Goal: Communication & Community: Share content

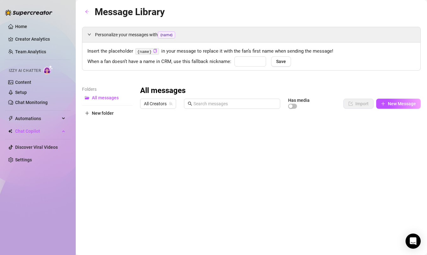
type input "babe"
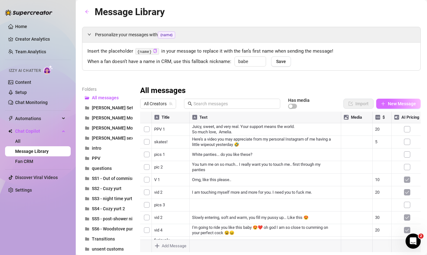
click at [402, 101] on button "New Message" at bounding box center [398, 104] width 45 height 10
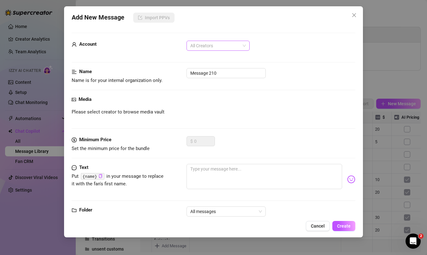
click at [229, 47] on span "All Creators" at bounding box center [218, 45] width 56 height 9
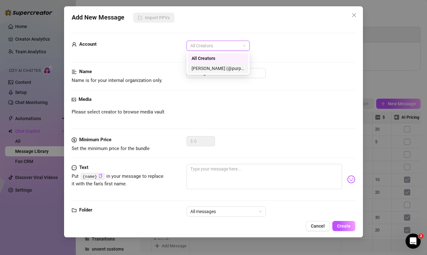
click at [225, 66] on div "[PERSON_NAME] (@purpleamelia)" at bounding box center [218, 68] width 53 height 7
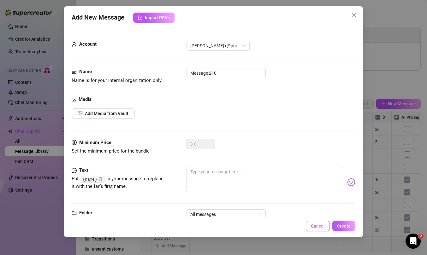
click at [319, 225] on span "Cancel" at bounding box center [318, 226] width 14 height 5
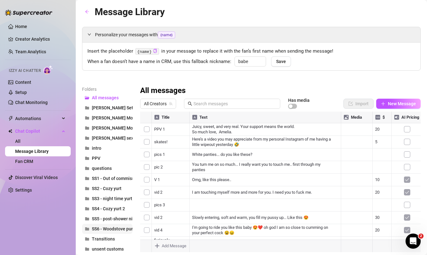
scroll to position [33, 0]
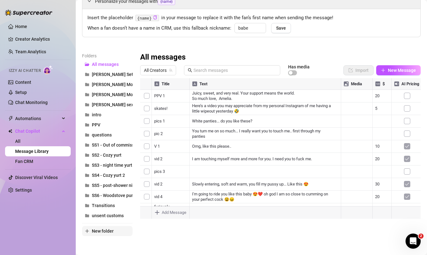
click at [101, 231] on span "New folder" at bounding box center [103, 231] width 22 height 5
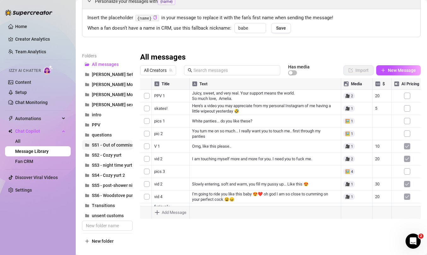
drag, startPoint x: 123, startPoint y: 105, endPoint x: 113, endPoint y: 142, distance: 38.8
click at [113, 142] on div "All messages [PERSON_NAME] Set 8/8 [PERSON_NAME] Morning 2 [PERSON_NAME] Mornin…" at bounding box center [107, 145] width 51 height 172
click at [115, 105] on span "[PERSON_NAME] sexting set" at bounding box center [120, 104] width 57 height 5
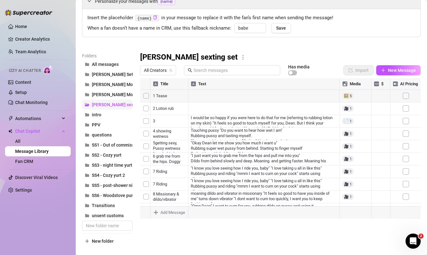
click at [94, 105] on span "[PERSON_NAME] sexting set" at bounding box center [120, 104] width 57 height 5
click at [240, 57] on icon "more" at bounding box center [243, 58] width 6 height 6
click at [217, 76] on link "Delete" at bounding box center [218, 77] width 19 height 5
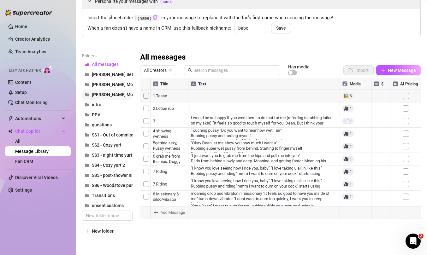
click at [121, 94] on span "Dean's Morning 1" at bounding box center [119, 94] width 55 height 5
click at [238, 57] on icon "more" at bounding box center [241, 58] width 6 height 6
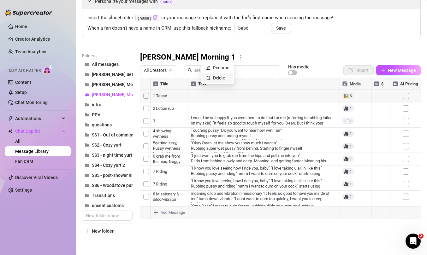
click at [213, 77] on link "Delete" at bounding box center [215, 77] width 19 height 5
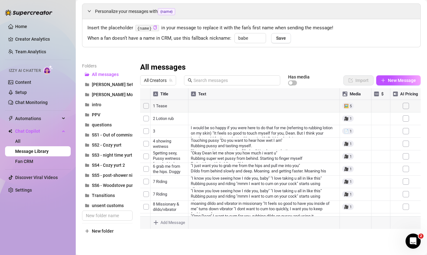
scroll to position [23, 0]
click at [123, 94] on button "Dean Morning 2" at bounding box center [107, 95] width 51 height 10
click at [238, 67] on icon "more" at bounding box center [241, 68] width 6 height 6
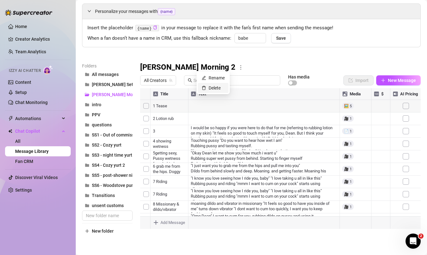
click at [212, 87] on link "Delete" at bounding box center [211, 88] width 19 height 5
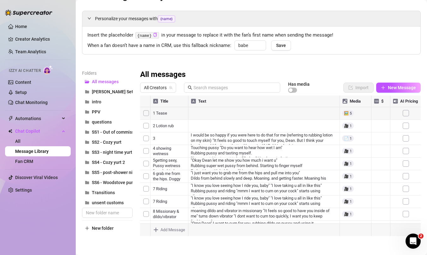
scroll to position [16, 0]
click at [93, 229] on span "New folder" at bounding box center [103, 228] width 22 height 5
click at [87, 226] on icon "plus" at bounding box center [87, 228] width 4 height 4
click at [102, 214] on input "text" at bounding box center [107, 213] width 51 height 10
type input "[PERSON_NAME] 8/21"
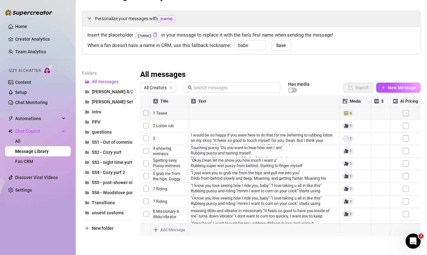
click at [116, 236] on div "Folders All messages Dean 8/21 Dean Long Set 8/8 intro PPV questions SS1 - Out …" at bounding box center [107, 153] width 51 height 167
click at [121, 91] on button "[PERSON_NAME] 8/21" at bounding box center [107, 92] width 51 height 10
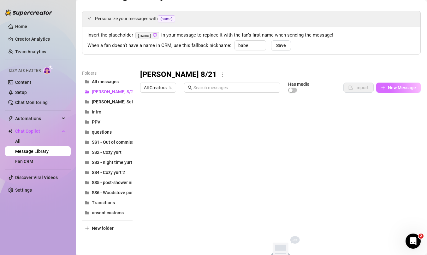
click at [409, 86] on span "New Message" at bounding box center [402, 87] width 28 height 5
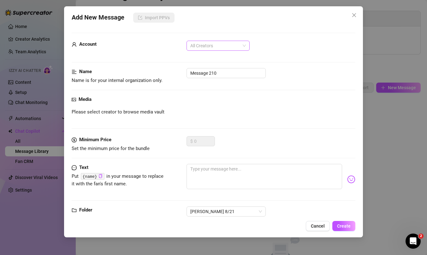
click at [228, 45] on span "All Creators" at bounding box center [218, 45] width 56 height 9
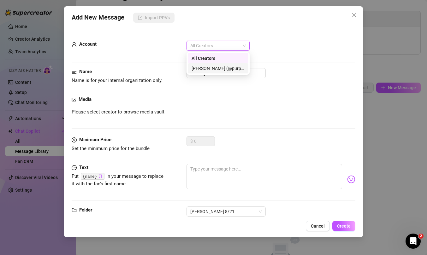
click at [227, 69] on div "[PERSON_NAME] (@purpleamelia)" at bounding box center [218, 68] width 53 height 7
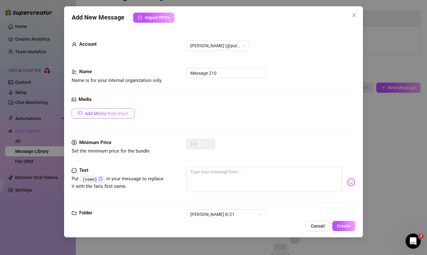
click at [127, 115] on span "Add Media from Vault" at bounding box center [107, 113] width 44 height 5
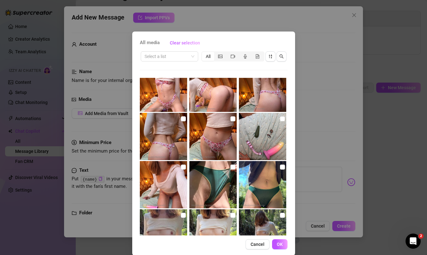
scroll to position [14, 0]
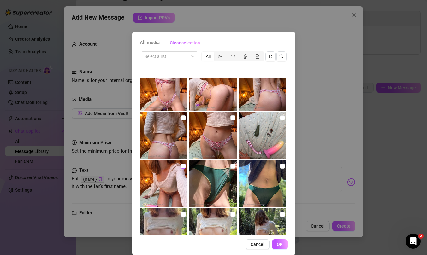
click at [182, 165] on input "checkbox" at bounding box center [183, 166] width 5 height 5
checkbox input "true"
click at [283, 117] on input "checkbox" at bounding box center [282, 118] width 5 height 5
checkbox input "true"
click at [279, 245] on span "OK" at bounding box center [280, 244] width 6 height 5
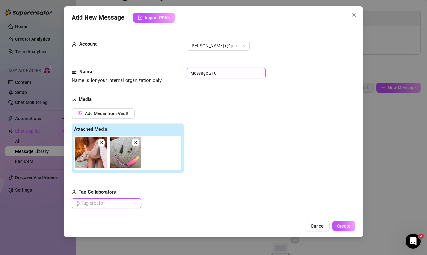
click at [230, 74] on input "Message 210" at bounding box center [226, 73] width 79 height 10
type input "T"
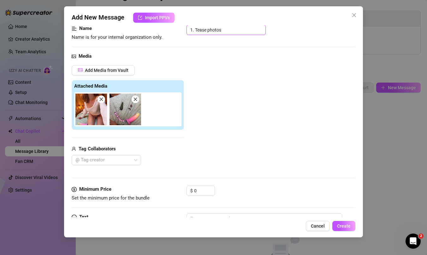
scroll to position [63, 0]
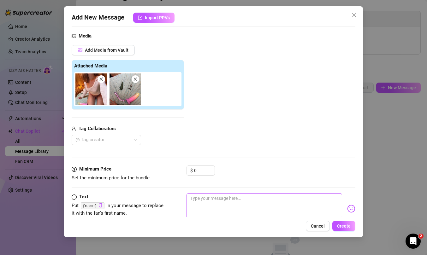
type input "1. Tease photos"
click at [223, 202] on textarea at bounding box center [265, 206] width 156 height 25
type textarea "H"
type textarea "Hi"
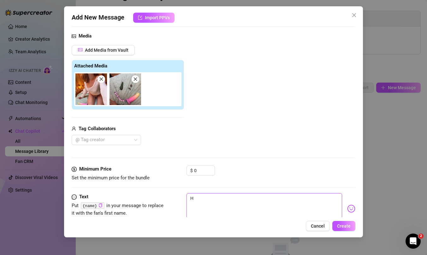
type textarea "Hi"
type textarea "Hi D"
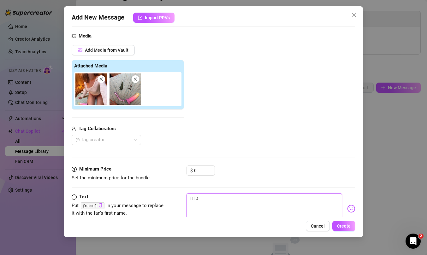
type textarea "Hi De"
type textarea "Hi Dea"
type textarea "Hi Dean"
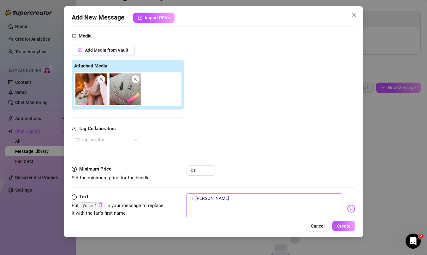
type textarea "Hi Dean"
type textarea "Hi Dean <"
type textarea "Hi Dean <3"
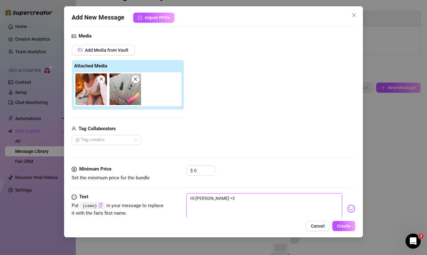
type textarea "Hi Dean <3"
type textarea "Hi Dean <3 I"
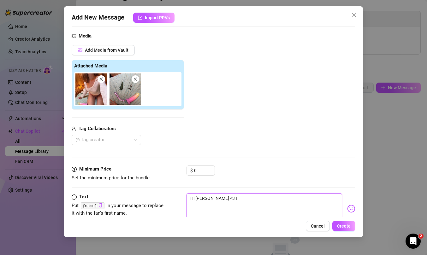
type textarea "Hi Dean <3 I"
type textarea "Hi Dean <3 I c"
type textarea "Hi Dean <3 I ca"
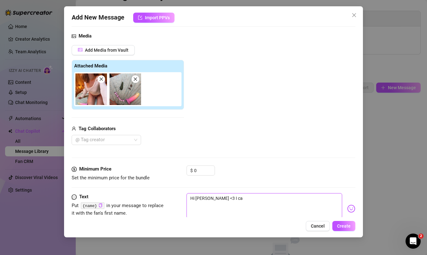
type textarea "Hi Dean <3 I can"
type textarea "Hi Dean <3 I can'"
type textarea "Hi Dean <3 I can't"
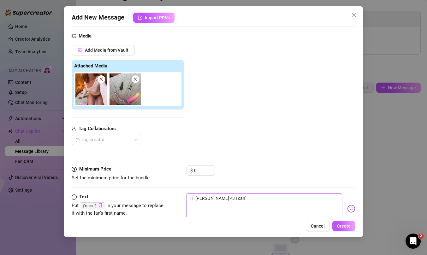
type textarea "Hi Dean <3 I can't"
type textarea "Hi Dean <3 I can't m"
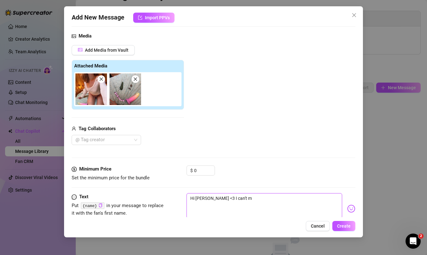
type textarea "Hi Dean <3 I can't"
type textarea "Hi Dean <3 I can't f"
type textarea "Hi Dean <3 I can't fi"
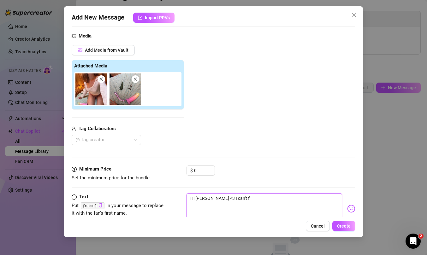
type textarea "Hi Dean <3 I can't fi"
type textarea "Hi Dean <3 I can't fin"
type textarea "Hi Dean <3 I can't find"
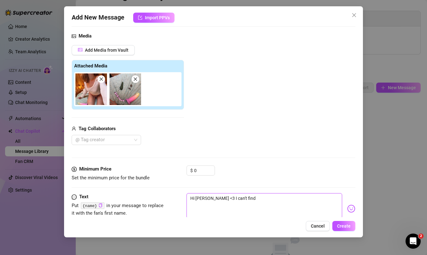
type textarea "Hi Dean <3 I can't find"
type textarea "Hi Dean <3 I can't find m"
type textarea "Hi Dean <3 I can't find my"
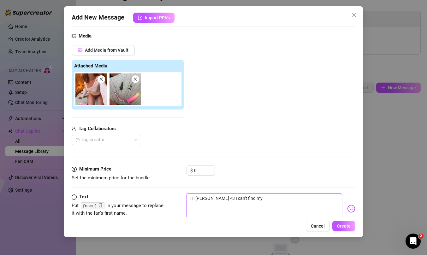
type textarea "Hi Dean <3 I can't find my p"
type textarea "Hi Dean <3 I can't find my pu"
type textarea "Hi Dean <3 I can't find my pur"
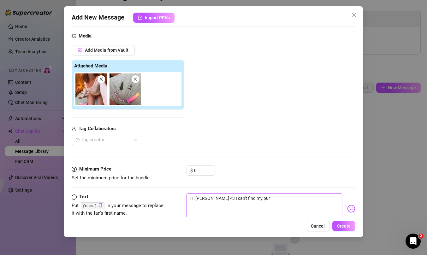
type textarea "Hi Dean <3 I can't find my purp"
type textarea "Hi Dean <3 I can't find my purpl"
type textarea "Hi Dean <3 I can't find my purple"
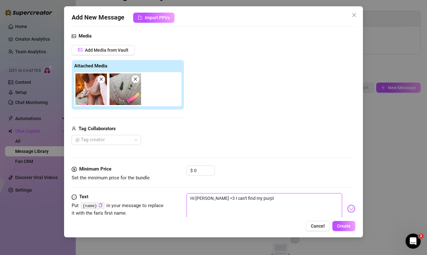
type textarea "Hi Dean <3 I can't find my purple"
type textarea "Hi Dean <3 I can't find my purple t"
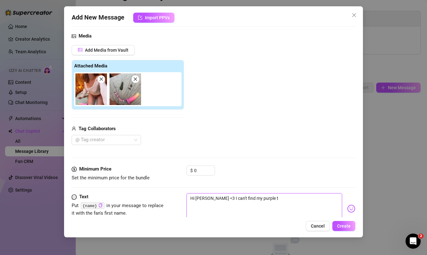
type textarea "Hi Dean <3 I can't find my purple to"
type textarea "Hi Dean <3 I can't find my purple toy"
type textarea "Hi Dean <3 I can't find my purple toy."
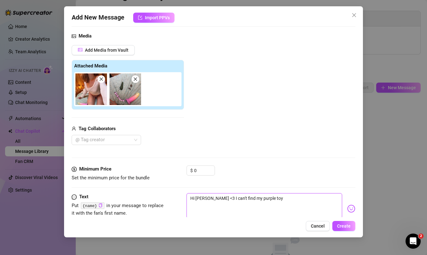
type textarea "Hi Dean <3 I can't find my purple toy."
type textarea "Hi Dean <3 I can't find my purple toy.."
type textarea "Hi Dean <3 I can't find my purple toy..."
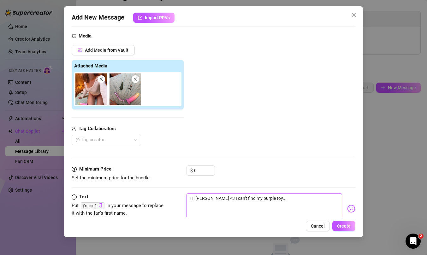
type textarea "Hi Dean <3 I can't find my purple toy...."
type textarea "Hi Dean <3 I can't find my purple toy.... b"
type textarea "Hi Dean <3 I can't find my purple toy.... bu"
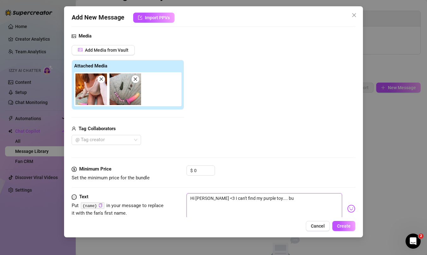
type textarea "Hi Dean <3 I can't find my purple toy.... but"
type textarea "Hi Dean <3 I can't find my purple toy.... but I"
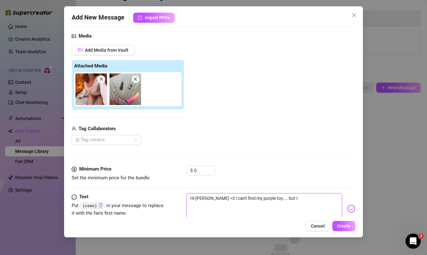
type textarea "Hi Dean <3 I can't find my purple toy.... but I"
type textarea "Hi Dean <3 I can't find my purple toy.... but I p"
type textarea "Hi Dean <3 I can't find my purple toy.... but I pr"
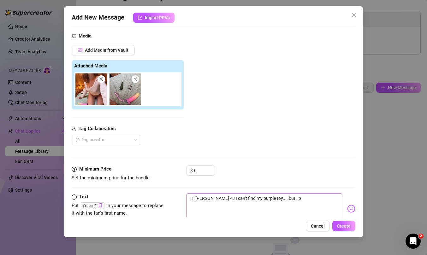
type textarea "Hi Dean <3 I can't find my purple toy.... but I pr"
type textarea "Hi Dean <3 I can't find my purple toy.... but I pro"
type textarea "Hi Dean <3 I can't find my purple toy.... but I prom"
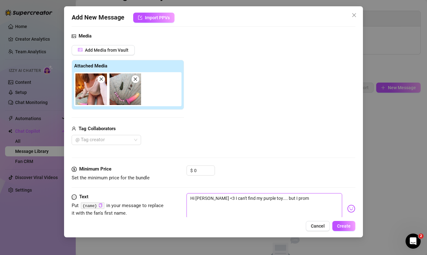
type textarea "Hi Dean <3 I can't find my purple toy.... but I promi"
type textarea "Hi Dean <3 I can't find my purple toy.... but I promis"
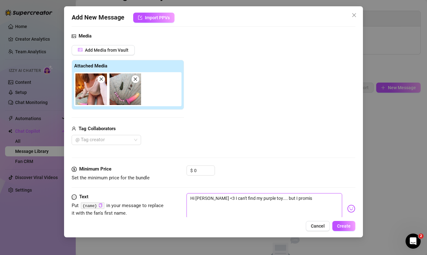
type textarea "Hi Dean <3 I can't find my purple toy.... but I promis"
type textarea "Hi Dean <3 I can't find my purple toy.... but I promis I"
type textarea "Hi Dean <3 I can't find my purple toy.... but I promis I'"
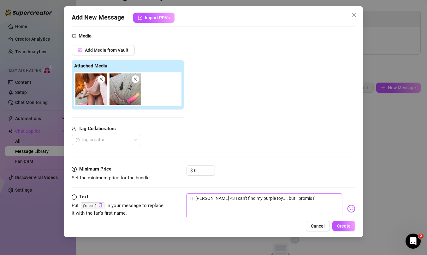
type textarea "Hi Dean <3 I can't find my purple toy.... but I promis I"
type textarea "Hi Dean <3 I can't find my purple toy.... but I promis"
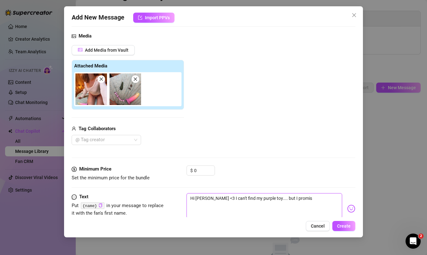
type textarea "Hi Dean <3 I can't find my purple toy.... but I promis"
type textarea "Hi Dean <3 I can't find my purple toy.... but I promise"
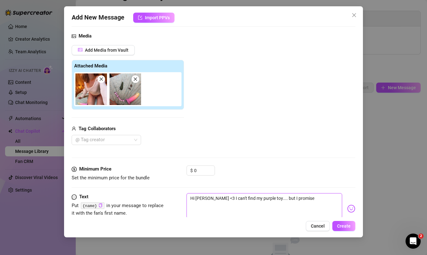
type textarea "Hi Dean <3 I can't find my purple toy.... but I promise w"
type textarea "Hi Dean <3 I can't find my purple toy.... but I promise we"
type textarea "Hi Dean <3 I can't find my purple toy.... but I promise we'"
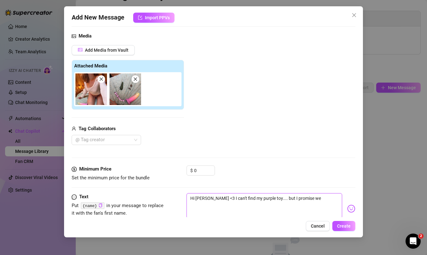
type textarea "Hi Dean <3 I can't find my purple toy.... but I promise we'"
type textarea "Hi Dean <3 I can't find my purple toy.... but I promise we'l"
type textarea "Hi Dean <3 I can't find my purple toy.... but I promise we'll"
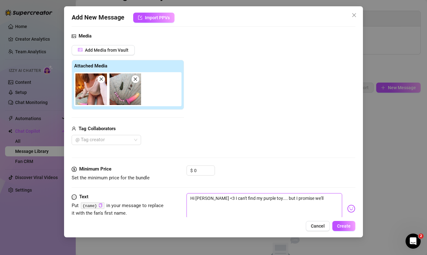
type textarea "Hi Dean <3 I can't find my purple toy.... but I promise we'll h"
type textarea "Hi Dean <3 I can't find my purple toy.... but I promise we'll ha"
type textarea "Hi Dean <3 I can't find my purple toy.... but I promise we'll hav"
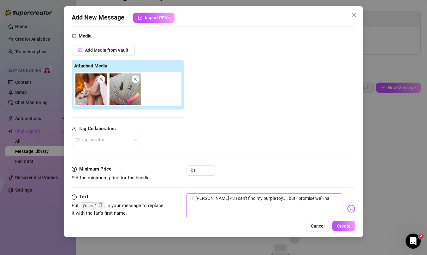
type textarea "Hi Dean <3 I can't find my purple toy.... but I promise we'll hav"
type textarea "Hi Dean <3 I can't find my purple toy.... but I promise we'll have"
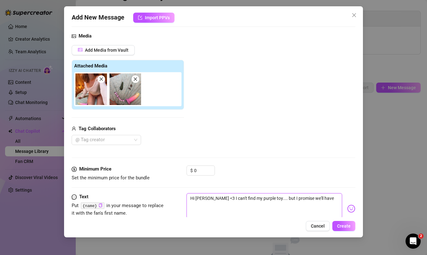
type textarea "Hi Dean <3 I can't find my purple toy.... but I promise we'll have f"
type textarea "Hi Dean <3 I can't find my purple toy.... but I promise we'll have fu"
type textarea "Hi Dean <3 I can't find my purple toy.... but I promise we'll have fun"
type textarea "Hi [PERSON_NAME] <3 I can't find my purple toy.... but I promise we'll have fun."
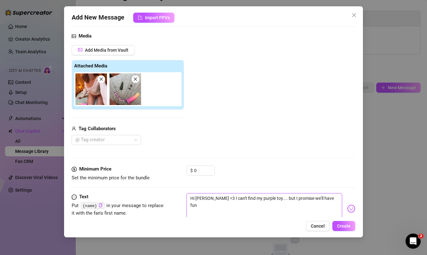
type textarea "Hi [PERSON_NAME] <3 I can't find my purple toy.... but I promise we'll have fun."
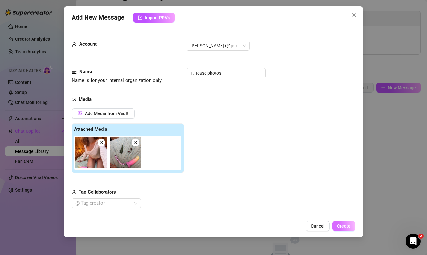
type textarea "Hi [PERSON_NAME] <3 I can't find my purple toy.... but I promise we'll have fun."
click at [342, 224] on span "Create" at bounding box center [344, 226] width 14 height 5
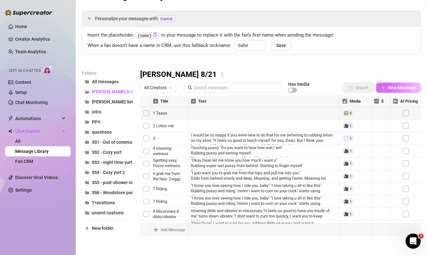
click at [393, 89] on span "New Message" at bounding box center [402, 87] width 28 height 5
type textarea "Type your message here..."
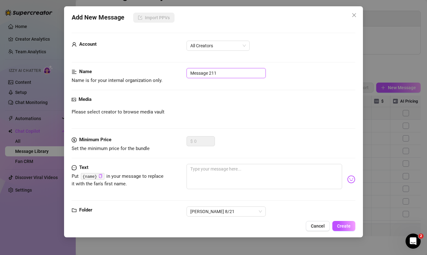
click at [237, 73] on input "Message 211" at bounding box center [226, 73] width 79 height 10
drag, startPoint x: 228, startPoint y: 75, endPoint x: 183, endPoint y: 74, distance: 45.2
click at [183, 74] on div "Name Name is for your internal organization only. 2. Hi Dean video" at bounding box center [214, 76] width 284 height 16
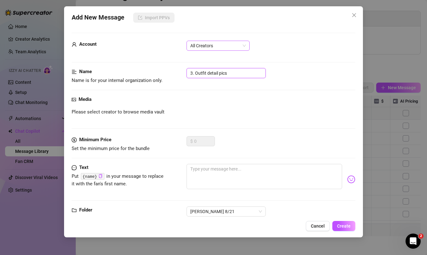
click at [210, 49] on span "All Creators" at bounding box center [218, 45] width 56 height 9
type input "3. Outfit detail pics"
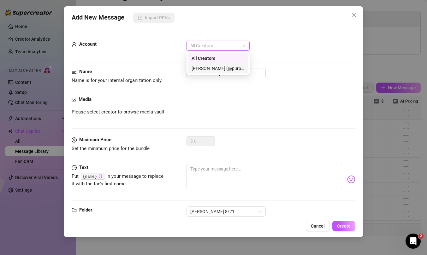
click at [224, 67] on div "[PERSON_NAME] (@purpleamelia)" at bounding box center [218, 68] width 53 height 7
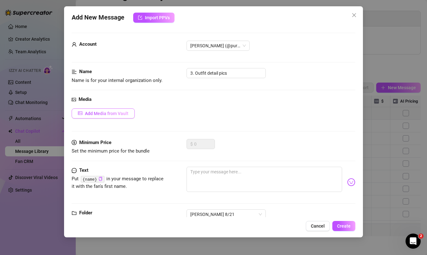
click at [108, 112] on span "Add Media from Vault" at bounding box center [107, 113] width 44 height 5
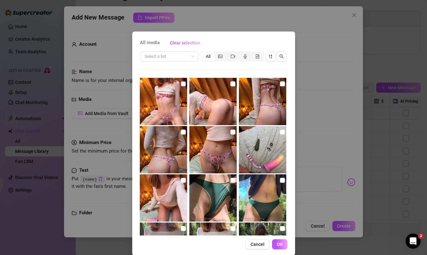
click at [183, 82] on input "checkbox" at bounding box center [183, 83] width 5 height 5
checkbox input "true"
click at [180, 135] on img at bounding box center [163, 149] width 47 height 47
click at [232, 133] on input "checkbox" at bounding box center [233, 132] width 5 height 5
checkbox input "true"
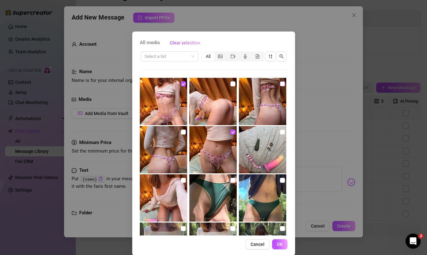
click at [281, 84] on input "checkbox" at bounding box center [282, 83] width 5 height 5
checkbox input "true"
click at [279, 245] on span "OK" at bounding box center [280, 244] width 6 height 5
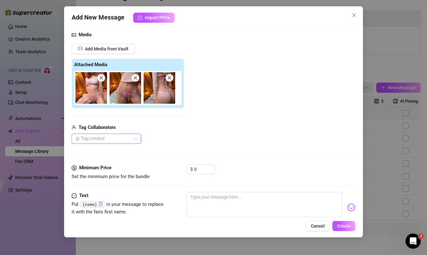
scroll to position [67, 0]
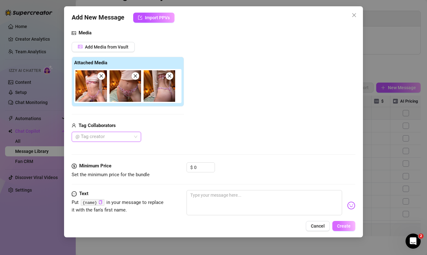
click at [345, 226] on span "Create" at bounding box center [344, 226] width 14 height 5
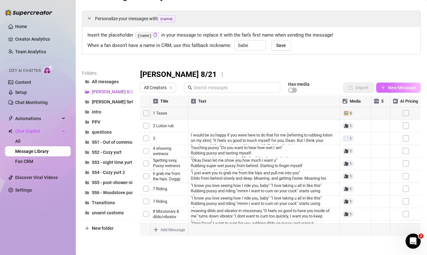
click at [393, 87] on span "New Message" at bounding box center [402, 87] width 28 height 5
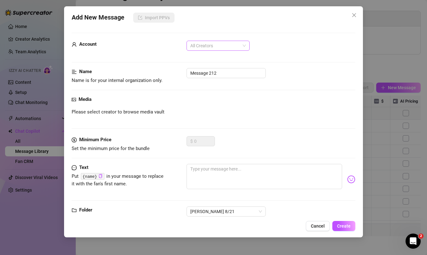
click at [227, 44] on span "All Creators" at bounding box center [218, 45] width 56 height 9
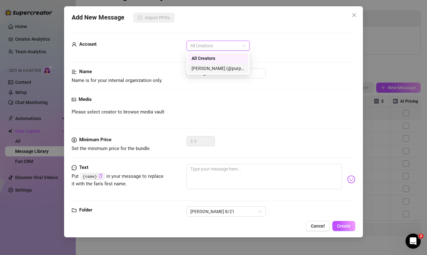
click at [229, 67] on div "[PERSON_NAME] (@purpleamelia)" at bounding box center [218, 68] width 53 height 7
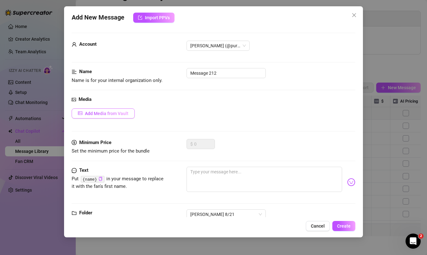
click at [127, 111] on button "Add Media from Vault" at bounding box center [103, 114] width 63 height 10
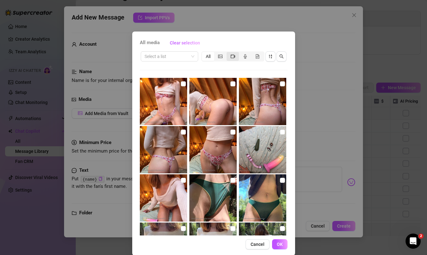
click at [233, 57] on icon "video-camera" at bounding box center [233, 56] width 4 height 4
click at [228, 53] on input "segmented control" at bounding box center [228, 53] width 0 height 0
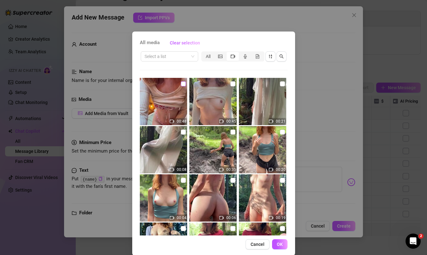
click at [183, 83] on input "checkbox" at bounding box center [183, 83] width 5 height 5
checkbox input "true"
click at [281, 243] on span "OK" at bounding box center [280, 244] width 6 height 5
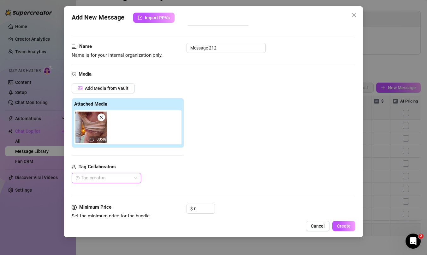
scroll to position [28, 0]
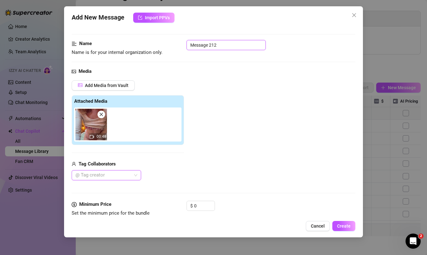
click at [234, 45] on input "Message 212" at bounding box center [226, 45] width 79 height 10
click at [211, 46] on input "2. Hi Dean Video" at bounding box center [226, 45] width 79 height 10
click at [196, 45] on input "2. Hi Dean" Video" at bounding box center [226, 45] width 79 height 10
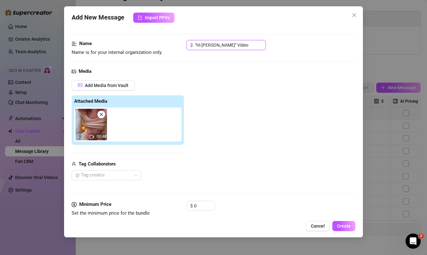
type input "2. "Hi [PERSON_NAME]" Video"
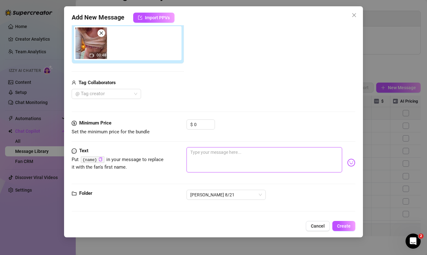
click at [212, 152] on textarea at bounding box center [265, 159] width 156 height 25
type textarea """
paste textarea "Hi dean Dean! I’ve missed you. I’ve missed this time together. You know, I don’…"
type textarea ""Hi dean Dean! I’ve missed you. I’ve missed this time together. You know, I don…"
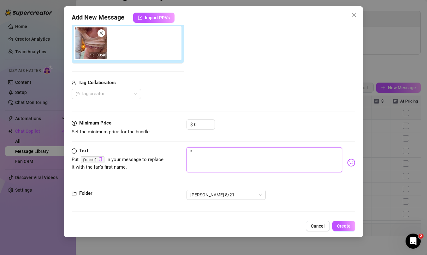
type textarea ""Hi dean Dean! I’ve missed you. I’ve missed this time together. You know, I don…"
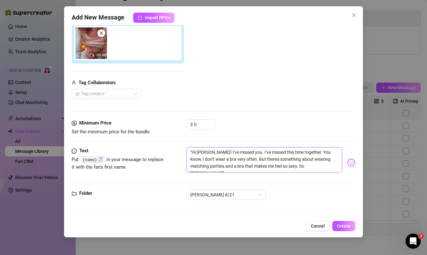
type textarea ""Hi [PERSON_NAME]! I’ve missed you. I’ve missed this time together. You know, I…"
click at [343, 224] on span "Create" at bounding box center [344, 226] width 14 height 5
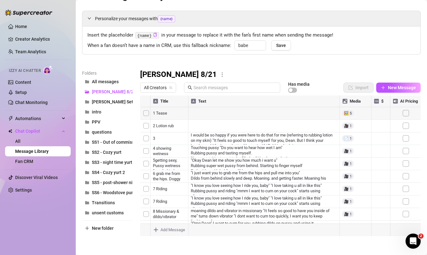
drag, startPoint x: 141, startPoint y: 126, endPoint x: 141, endPoint y: 137, distance: 11.7
click at [141, 137] on div at bounding box center [280, 166] width 281 height 141
click at [170, 150] on div at bounding box center [280, 166] width 281 height 141
click at [384, 85] on span "button" at bounding box center [383, 87] width 4 height 5
type textarea "Type your message here..."
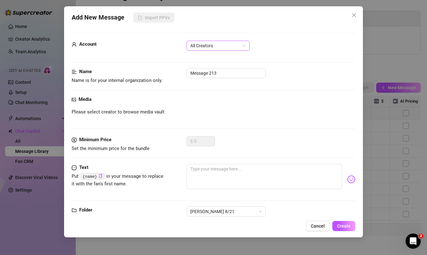
click at [224, 46] on span "All Creators" at bounding box center [218, 45] width 56 height 9
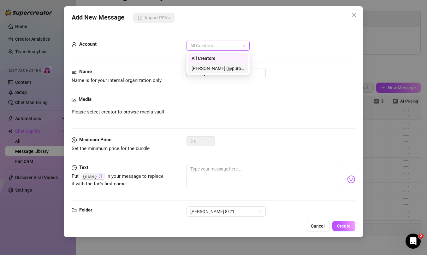
click at [221, 68] on div "[PERSON_NAME] (@purpleamelia)" at bounding box center [218, 68] width 53 height 7
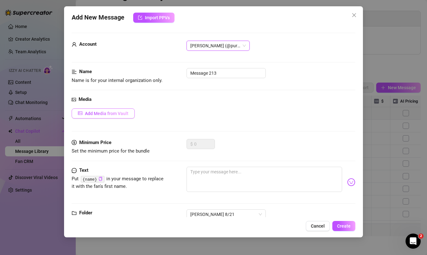
click at [111, 115] on span "Add Media from Vault" at bounding box center [107, 113] width 44 height 5
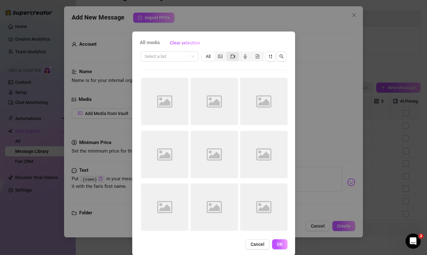
click at [231, 56] on icon "video-camera" at bounding box center [233, 56] width 4 height 4
click at [228, 53] on input "segmented control" at bounding box center [228, 53] width 0 height 0
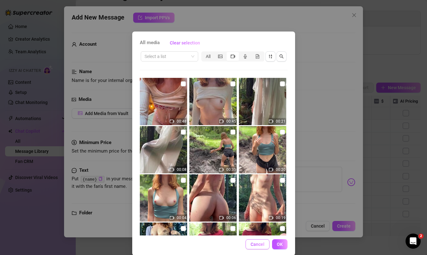
click at [255, 248] on button "Cancel" at bounding box center [258, 245] width 24 height 10
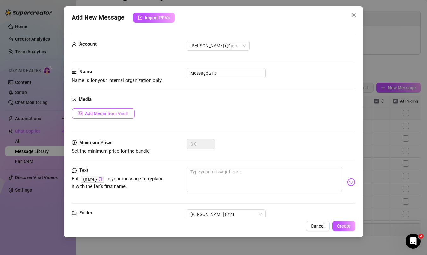
click at [125, 114] on span "Add Media from Vault" at bounding box center [107, 113] width 44 height 5
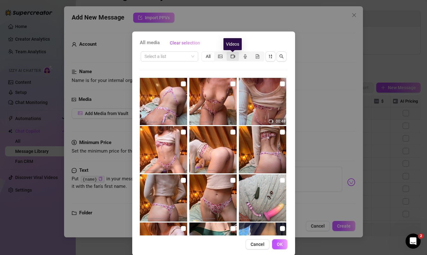
click at [231, 57] on icon "video-camera" at bounding box center [233, 56] width 4 height 4
click at [228, 53] on input "segmented control" at bounding box center [228, 53] width 0 height 0
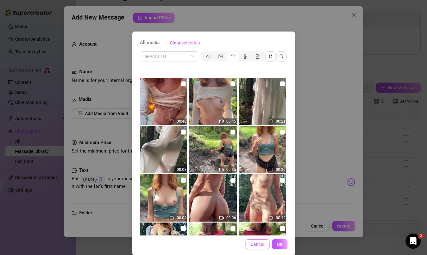
click at [252, 245] on span "Cancel" at bounding box center [258, 244] width 14 height 5
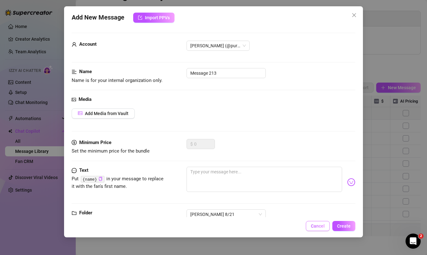
click at [311, 227] on button "Cancel" at bounding box center [318, 226] width 24 height 10
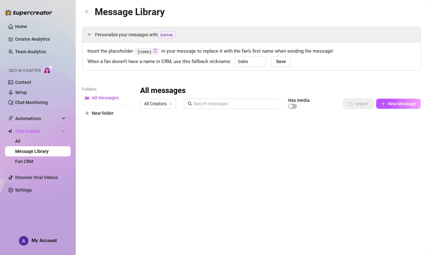
type input "babe"
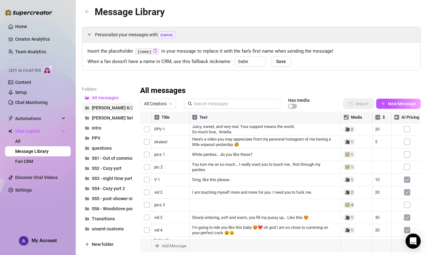
click at [101, 105] on button "[PERSON_NAME] 8/21" at bounding box center [107, 108] width 51 height 10
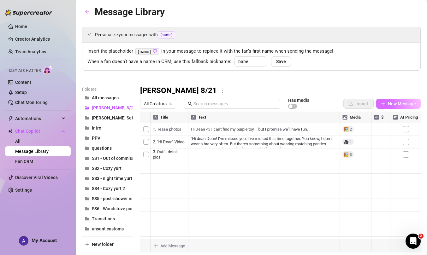
click at [399, 105] on span "New Message" at bounding box center [402, 103] width 28 height 5
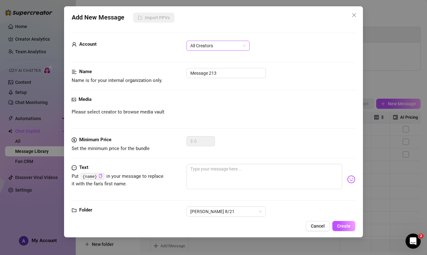
click at [229, 43] on span "All Creators" at bounding box center [218, 45] width 56 height 9
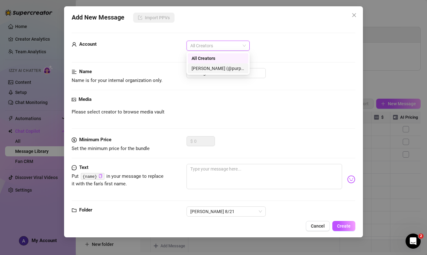
click at [225, 68] on div "[PERSON_NAME] (@purpleamelia)" at bounding box center [218, 68] width 53 height 7
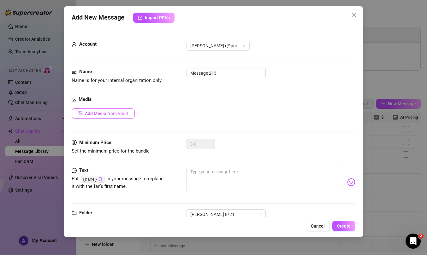
click at [114, 115] on span "Add Media from Vault" at bounding box center [107, 113] width 44 height 5
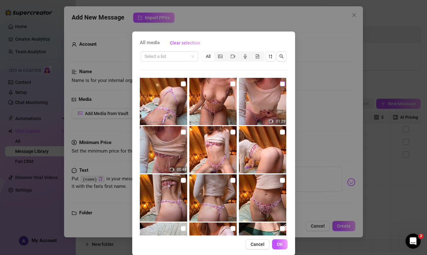
click at [282, 83] on input "checkbox" at bounding box center [282, 83] width 5 height 5
checkbox input "true"
click at [280, 244] on span "OK" at bounding box center [280, 244] width 6 height 5
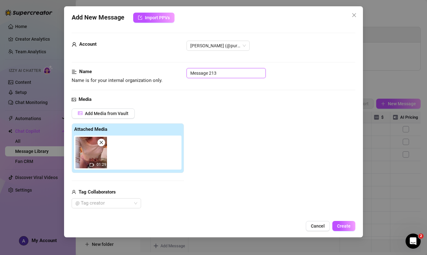
click at [226, 71] on input "Message 213" at bounding box center [226, 73] width 79 height 10
paste input "undressing video."
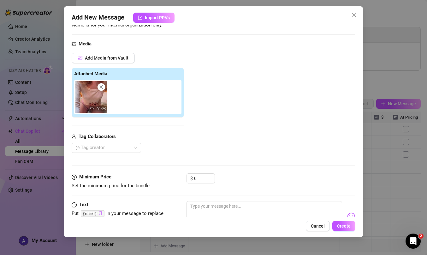
scroll to position [84, 0]
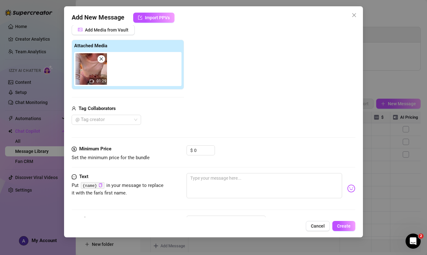
type input "4. undressing video"
click at [255, 180] on textarea at bounding box center [265, 185] width 156 height 25
paste textarea "I cant wait to take this top off for you… and show you what’s underneath…. slow…"
type textarea "I cant wait to take this top off for you… and show you what’s underneath…. slow…"
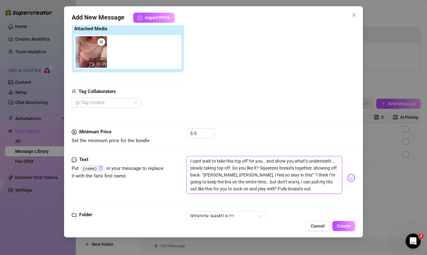
scroll to position [0, 0]
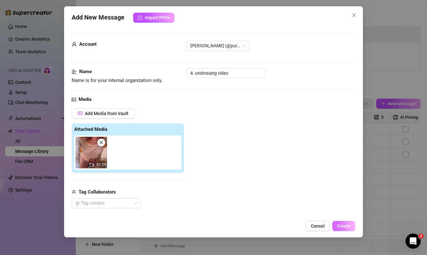
type textarea "I cant wait to take this top off for you… and show you what’s underneath…. slow…"
click at [339, 226] on span "Create" at bounding box center [344, 226] width 14 height 5
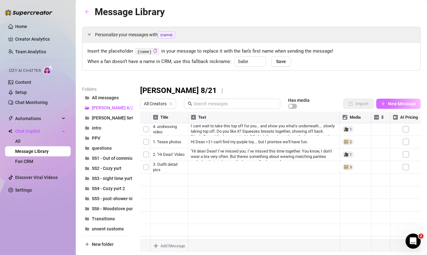
click at [394, 104] on span "New Message" at bounding box center [402, 103] width 28 height 5
type textarea "Type your message here..."
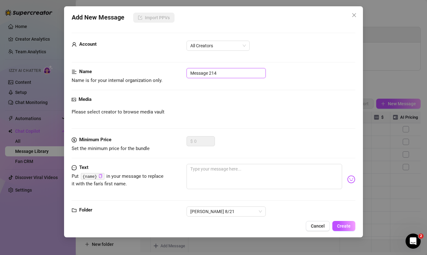
click at [231, 75] on input "Message 214" at bounding box center [226, 73] width 79 height 10
click at [352, 17] on icon "close" at bounding box center [354, 15] width 5 height 5
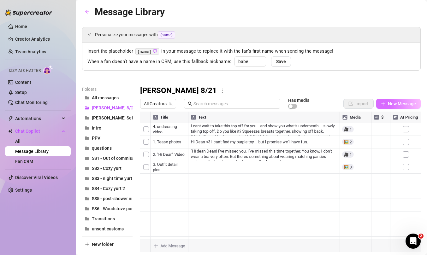
click at [406, 103] on span "New Message" at bounding box center [402, 103] width 28 height 5
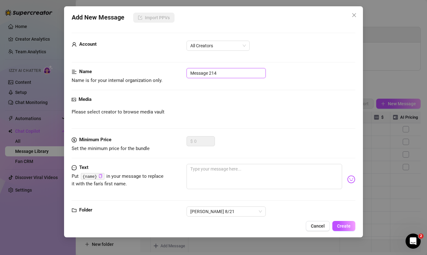
click at [225, 72] on input "Message 214" at bounding box center [226, 73] width 79 height 10
type input "%"
click at [218, 47] on span "All Creators" at bounding box center [218, 45] width 56 height 9
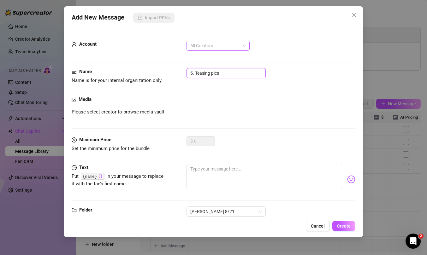
type input "5. Teasing pics"
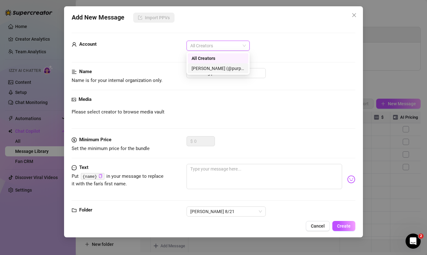
click at [218, 71] on div "[PERSON_NAME] (@purpleamelia)" at bounding box center [218, 68] width 53 height 7
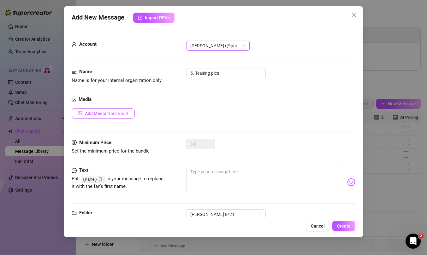
click at [118, 111] on button "Add Media from Vault" at bounding box center [103, 114] width 63 height 10
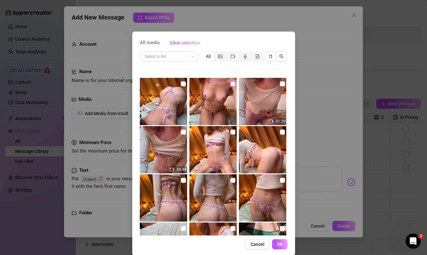
click at [231, 85] on input "checkbox" at bounding box center [233, 83] width 5 height 5
checkbox input "true"
click at [183, 84] on input "checkbox" at bounding box center [183, 83] width 5 height 5
checkbox input "true"
click at [277, 244] on span "OK" at bounding box center [280, 244] width 6 height 5
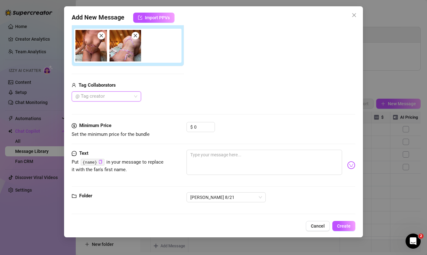
scroll to position [110, 0]
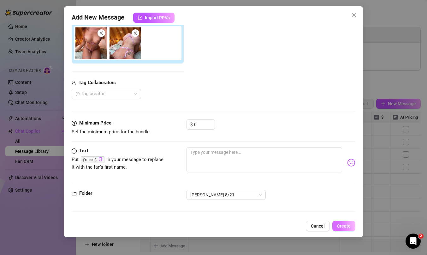
click at [346, 226] on span "Create" at bounding box center [344, 226] width 14 height 5
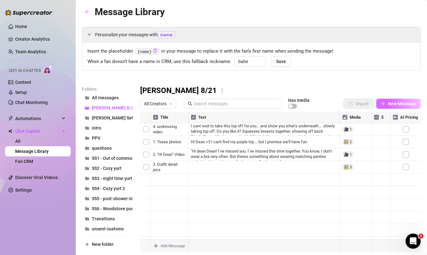
click at [394, 104] on span "New Message" at bounding box center [402, 103] width 28 height 5
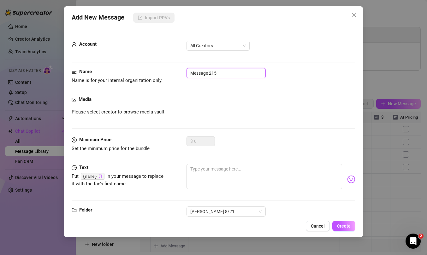
click at [228, 72] on input "Message 215" at bounding box center [226, 73] width 79 height 10
click at [223, 44] on span "All Creators" at bounding box center [218, 45] width 56 height 9
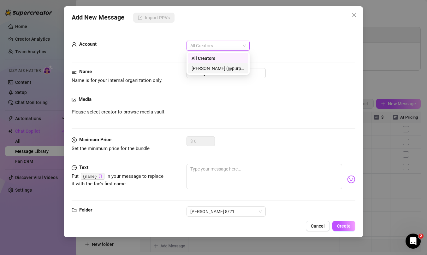
click at [221, 68] on div "[PERSON_NAME] (@purpleamelia)" at bounding box center [218, 68] width 53 height 7
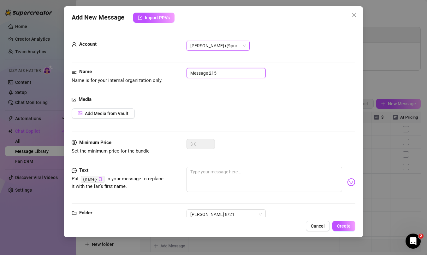
click at [217, 74] on input "Message 215" at bounding box center [226, 73] width 79 height 10
type input "6. Toy intro"
click at [117, 114] on span "Add Media from Vault" at bounding box center [107, 113] width 44 height 5
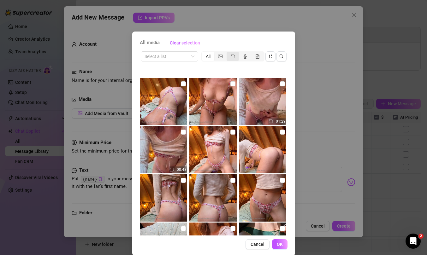
click at [232, 57] on icon "video-camera" at bounding box center [233, 56] width 4 height 3
click at [228, 53] on input "segmented control" at bounding box center [228, 53] width 0 height 0
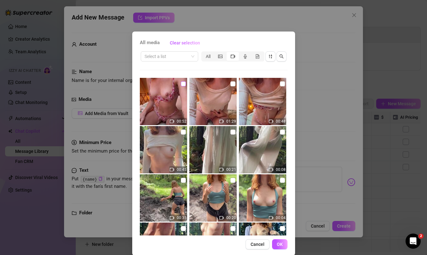
click at [183, 84] on input "checkbox" at bounding box center [183, 83] width 5 height 5
checkbox input "true"
click at [279, 244] on span "OK" at bounding box center [280, 244] width 6 height 5
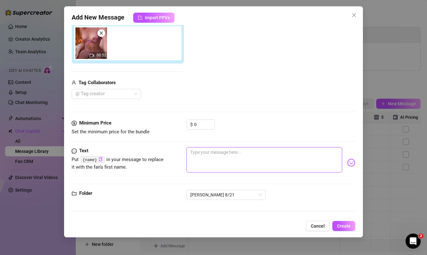
click at [216, 157] on textarea at bounding box center [265, 159] width 156 height 25
paste textarea "I love to tease you like this, [PERSON_NAME]. Just knowing how you would wrap y…"
type textarea "I love to tease you like this, [PERSON_NAME]. Just knowing how you would wrap y…"
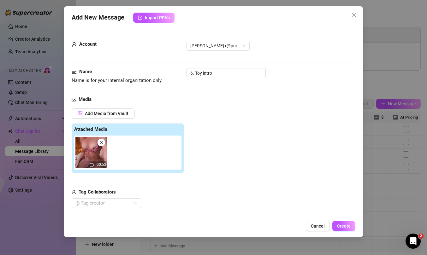
scroll to position [115, 0]
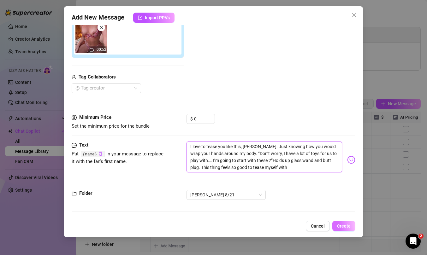
type textarea "I love to tease you like this, [PERSON_NAME]. Just knowing how you would wrap y…"
click at [338, 225] on span "Create" at bounding box center [344, 226] width 14 height 5
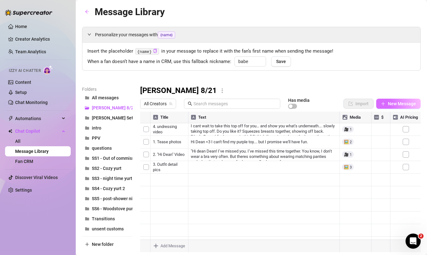
click at [392, 103] on span "New Message" at bounding box center [402, 103] width 28 height 5
type textarea "Type your message here..."
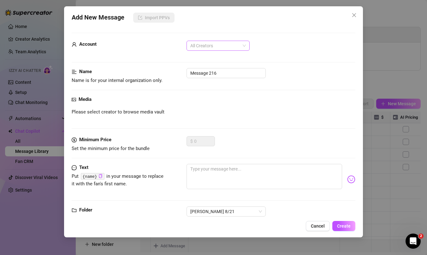
click at [232, 44] on span "All Creators" at bounding box center [218, 45] width 56 height 9
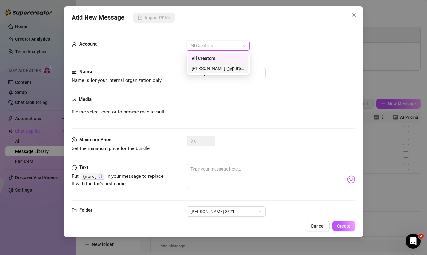
click at [218, 68] on div "[PERSON_NAME] (@purpleamelia)" at bounding box center [218, 68] width 53 height 7
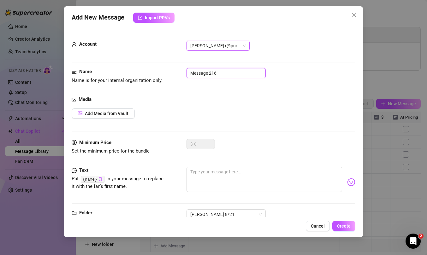
click at [224, 73] on input "Message 216" at bounding box center [226, 73] width 79 height 10
click at [317, 225] on span "Cancel" at bounding box center [318, 226] width 14 height 5
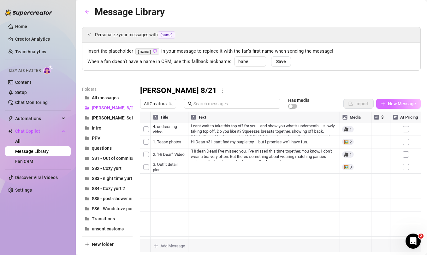
click at [389, 104] on span "New Message" at bounding box center [402, 103] width 28 height 5
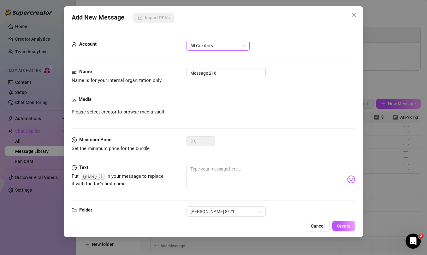
click at [224, 48] on span "All Creators" at bounding box center [218, 45] width 56 height 9
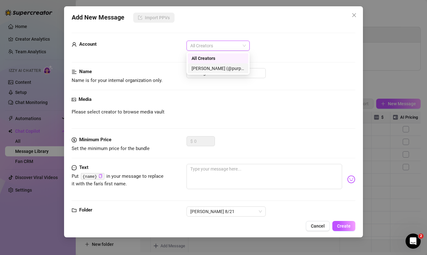
click at [219, 68] on div "[PERSON_NAME] (@purpleamelia)" at bounding box center [218, 68] width 53 height 7
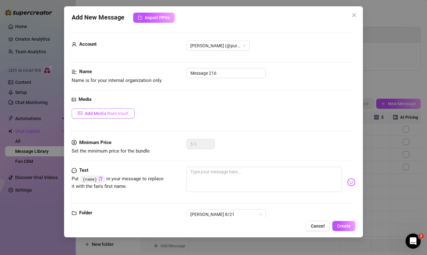
click at [108, 116] on span "Add Media from Vault" at bounding box center [107, 113] width 44 height 5
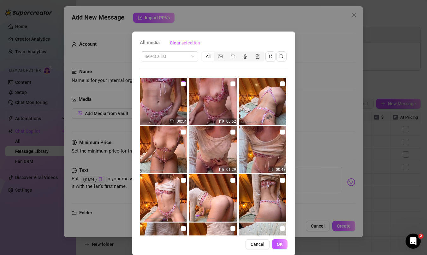
click at [183, 84] on input "checkbox" at bounding box center [183, 83] width 5 height 5
checkbox input "true"
click at [281, 244] on span "OK" at bounding box center [280, 244] width 6 height 5
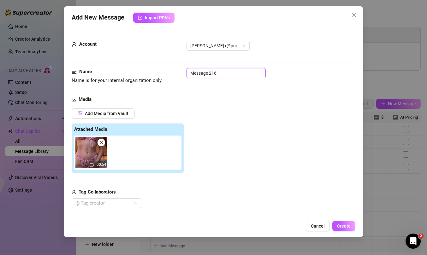
click at [220, 68] on input "Message 216" at bounding box center [226, 73] width 79 height 10
paste input "Teasing with glass toy video"
type input "7. Teasing with glass toy video"
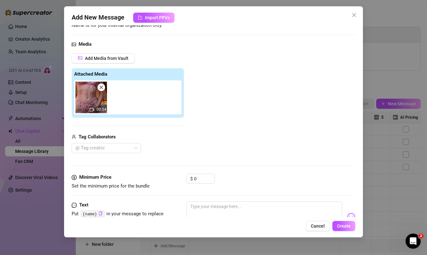
scroll to position [110, 0]
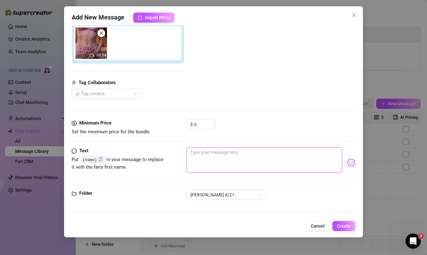
click at [208, 154] on textarea at bounding box center [265, 159] width 156 height 25
paste textarea "Touching through panties, grabs toy and starts sliding it around pussy. I’m so …"
type textarea "Touching through panties, grabs toy and starts sliding it around pussy. I’m so …"
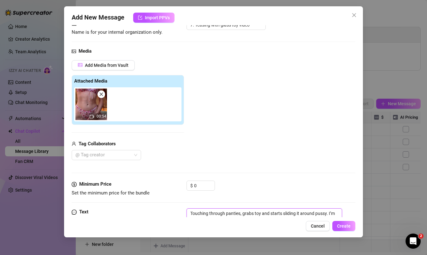
scroll to position [0, 0]
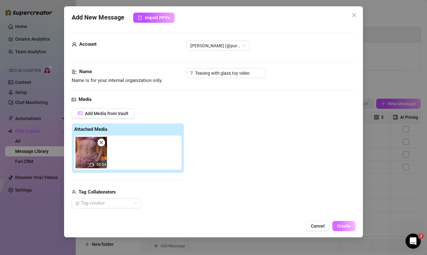
type textarea "Touching through panties, grabs toy and starts sliding it around pussy. I’m so …"
click at [346, 227] on span "Create" at bounding box center [344, 226] width 14 height 5
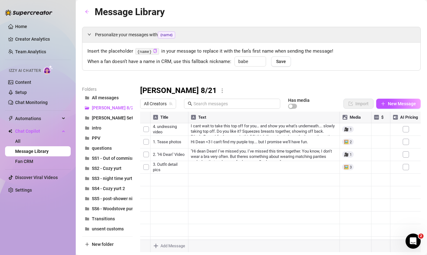
scroll to position [16, 0]
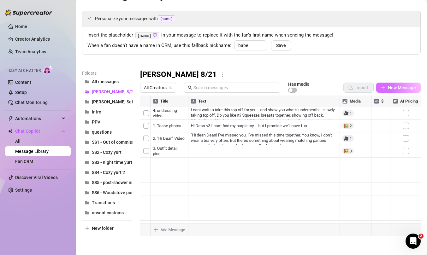
click at [399, 89] on span "New Message" at bounding box center [402, 87] width 28 height 5
type textarea "Type your message here..."
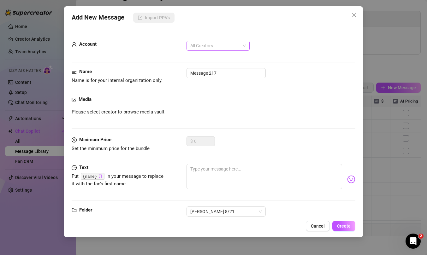
click at [238, 45] on span "All Creators" at bounding box center [218, 45] width 56 height 9
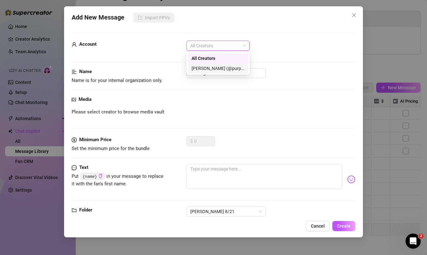
click at [223, 75] on div "ALL 336535032 All Creators Amelia (@purpleamelia)" at bounding box center [218, 63] width 63 height 23
click at [223, 69] on div "[PERSON_NAME] (@purpleamelia)" at bounding box center [218, 68] width 53 height 7
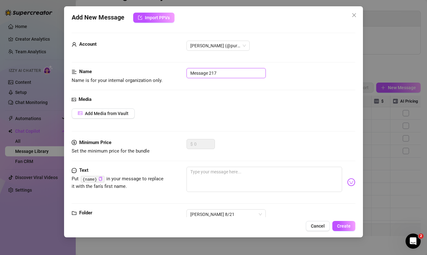
click at [221, 74] on input "Message 217" at bounding box center [226, 73] width 79 height 10
click at [217, 73] on input "8." at bounding box center [226, 73] width 79 height 10
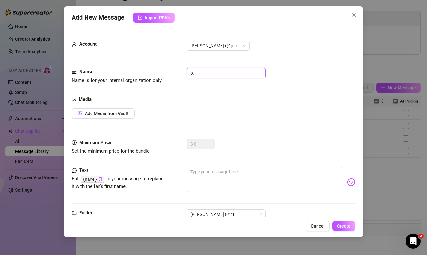
paste input "Panties off, toy touching video."
type input "8. Panties off, toy touching video"
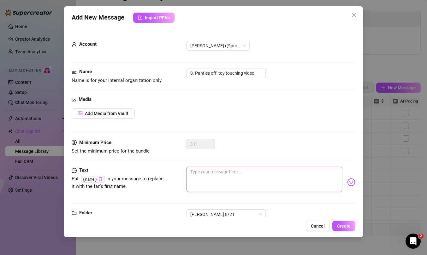
click at [233, 173] on textarea at bounding box center [265, 179] width 156 height 25
paste textarea "I took my panties off [PERSON_NAME], I couldn’t help myself, but I wanted to sh…"
type textarea "I took my panties off [PERSON_NAME], I couldn’t help myself, but I wanted to sh…"
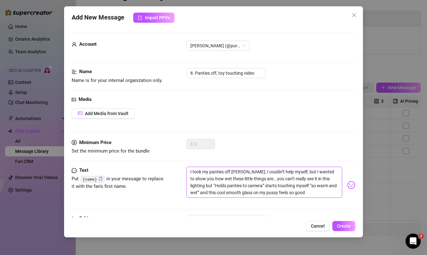
scroll to position [0, 0]
type textarea "I took my panties off [PERSON_NAME], I couldn’t help myself, but I wanted to sh…"
click at [100, 113] on span "Add Media from Vault" at bounding box center [107, 113] width 44 height 5
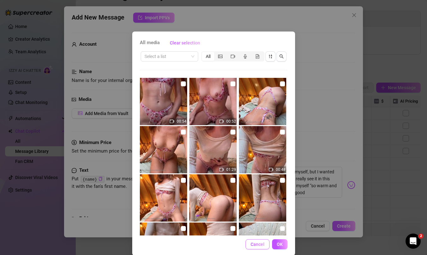
click at [255, 244] on span "Cancel" at bounding box center [258, 244] width 14 height 5
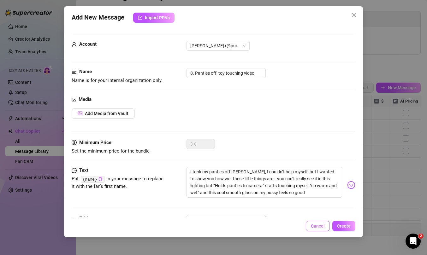
click at [317, 225] on span "Cancel" at bounding box center [318, 226] width 14 height 5
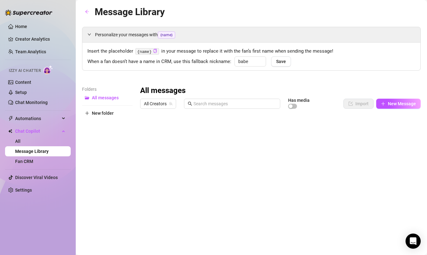
type input "babe"
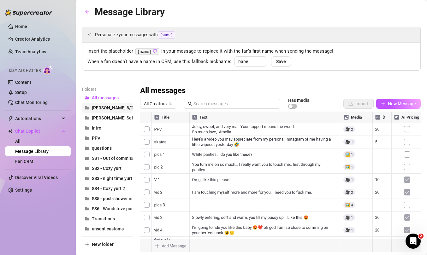
click at [103, 109] on span "[PERSON_NAME] 8/21" at bounding box center [114, 107] width 44 height 5
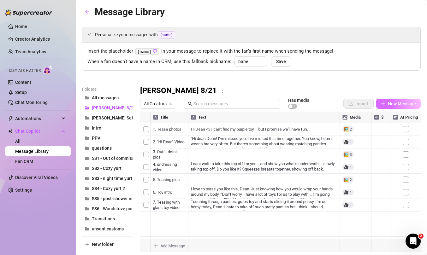
click at [389, 106] on span "New Message" at bounding box center [402, 103] width 28 height 5
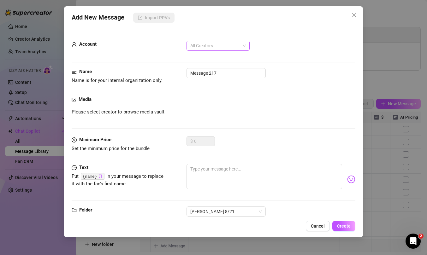
click at [223, 45] on span "All Creators" at bounding box center [218, 45] width 56 height 9
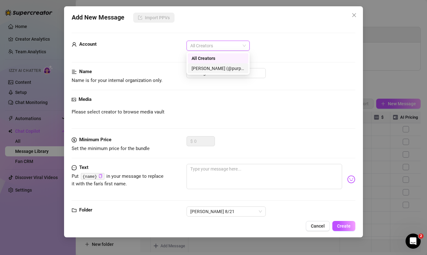
click at [223, 69] on div "[PERSON_NAME] (@purpleamelia)" at bounding box center [218, 68] width 53 height 7
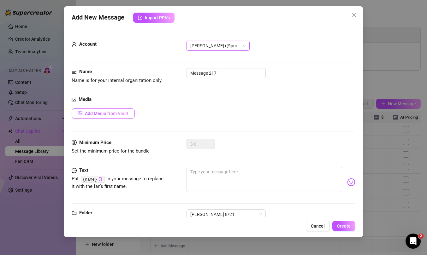
click at [125, 113] on span "Add Media from Vault" at bounding box center [107, 113] width 44 height 5
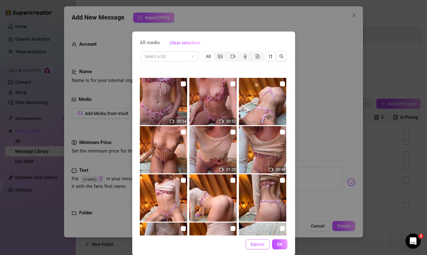
click at [257, 244] on span "Cancel" at bounding box center [258, 244] width 14 height 5
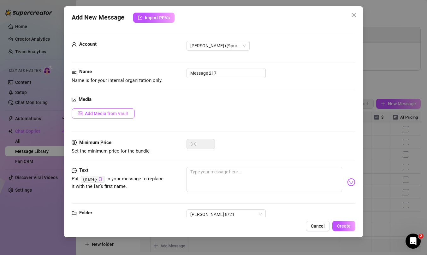
click at [117, 113] on span "Add Media from Vault" at bounding box center [107, 113] width 44 height 5
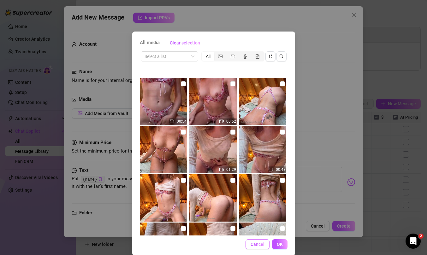
click at [256, 242] on button "Cancel" at bounding box center [258, 245] width 24 height 10
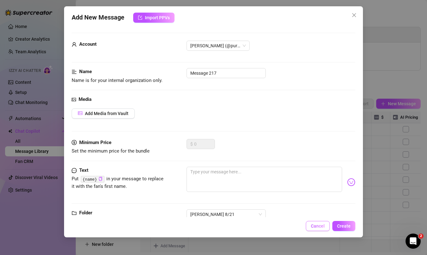
click at [315, 227] on span "Cancel" at bounding box center [318, 226] width 14 height 5
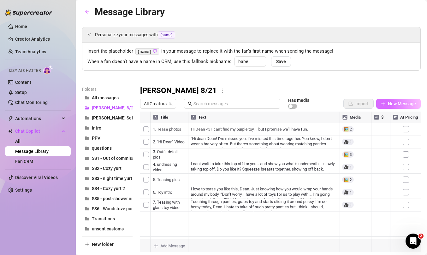
click at [402, 102] on span "New Message" at bounding box center [402, 103] width 28 height 5
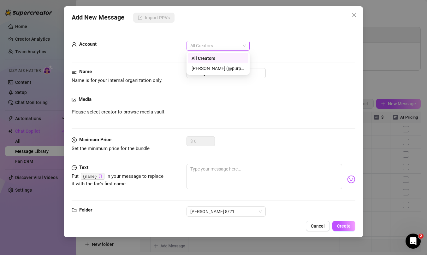
click at [204, 42] on span "All Creators" at bounding box center [218, 45] width 56 height 9
click at [204, 67] on div "[PERSON_NAME] (@purpleamelia)" at bounding box center [218, 68] width 53 height 7
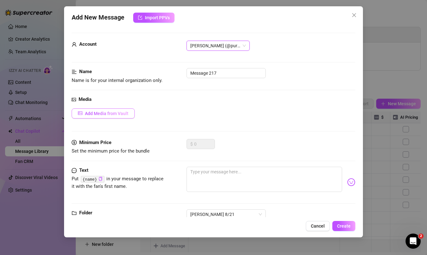
click at [103, 112] on span "Add Media from Vault" at bounding box center [107, 113] width 44 height 5
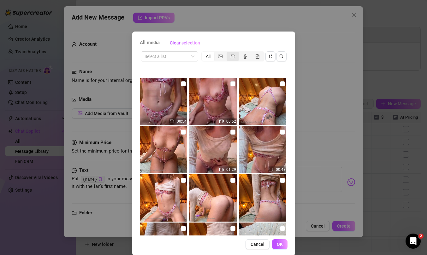
click at [229, 57] on div "segmented control" at bounding box center [233, 56] width 12 height 9
click at [228, 53] on input "segmented control" at bounding box center [228, 53] width 0 height 0
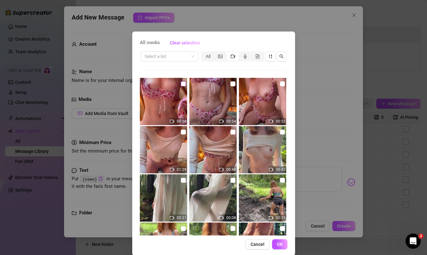
click at [183, 81] on label at bounding box center [183, 84] width 5 height 7
click at [183, 81] on input "checkbox" at bounding box center [183, 83] width 5 height 5
checkbox input "true"
click at [278, 246] on span "OK" at bounding box center [280, 244] width 6 height 5
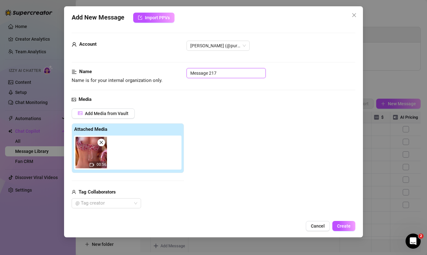
click at [220, 73] on input "Message 217" at bounding box center [226, 73] width 79 height 10
paste input "Panties off, toy touching video."
type input "8. Panties off, toy touching video."
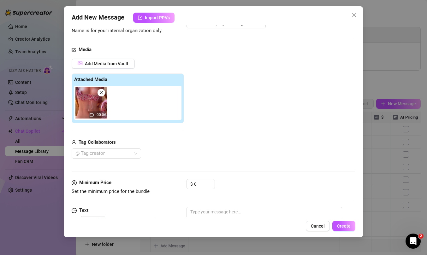
scroll to position [110, 0]
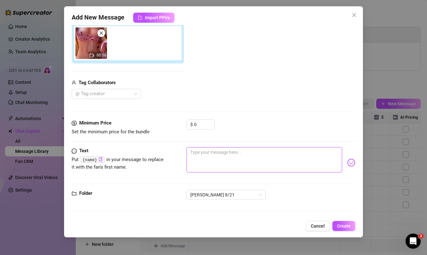
click at [226, 156] on textarea at bounding box center [265, 159] width 156 height 25
paste textarea "I took my panties off [PERSON_NAME], I couldn’t help myself, but I wanted to sh…"
type textarea "I took my panties off [PERSON_NAME], I couldn’t help myself, but I wanted to sh…"
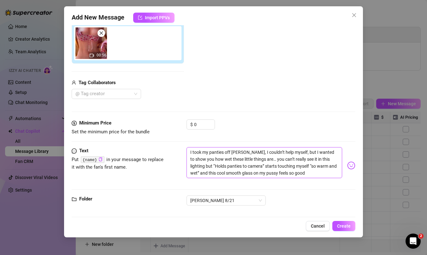
scroll to position [115, 0]
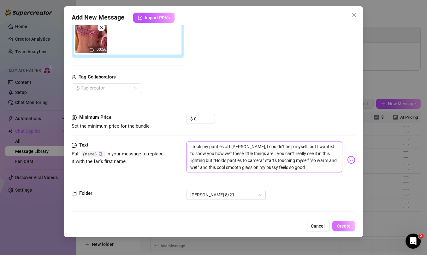
type textarea "I took my panties off [PERSON_NAME], I couldn’t help myself, but I wanted to sh…"
click at [344, 227] on span "Create" at bounding box center [344, 226] width 14 height 5
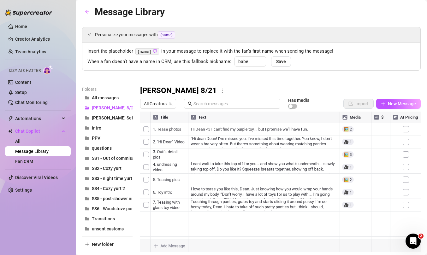
scroll to position [16, 0]
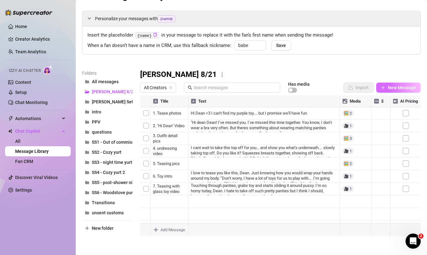
click at [387, 90] on button "New Message" at bounding box center [398, 88] width 45 height 10
type textarea "Type your message here..."
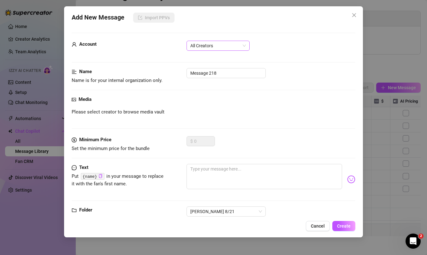
click at [226, 43] on span "All Creators" at bounding box center [218, 45] width 56 height 9
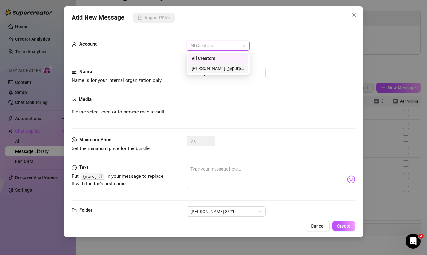
click at [221, 68] on div "[PERSON_NAME] (@purpleamelia)" at bounding box center [218, 68] width 53 height 7
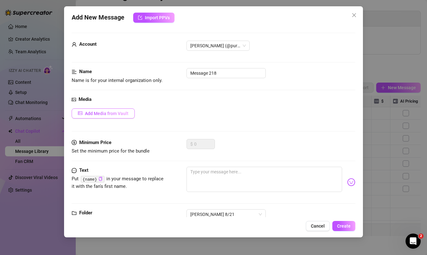
click at [110, 113] on span "Add Media from Vault" at bounding box center [107, 113] width 44 height 5
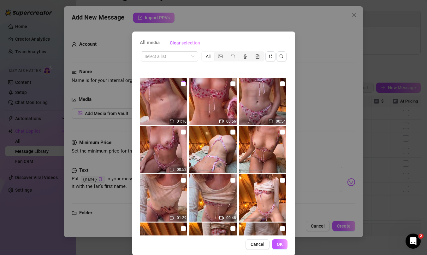
click at [183, 83] on input "checkbox" at bounding box center [183, 83] width 5 height 5
checkbox input "true"
click at [286, 242] on button "OK" at bounding box center [279, 245] width 15 height 10
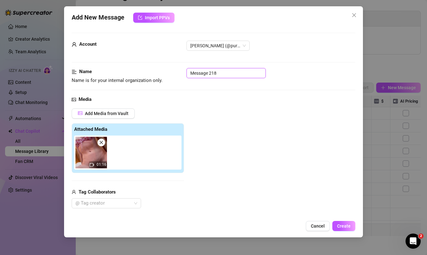
click at [221, 75] on input "Message 218" at bounding box center [226, 73] width 79 height 10
paste input "Hand & toy masturbation video."
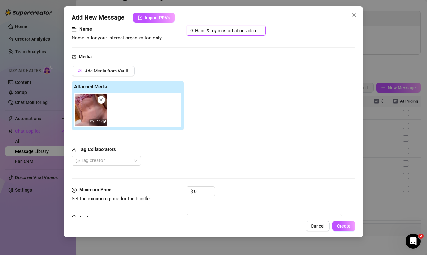
scroll to position [48, 0]
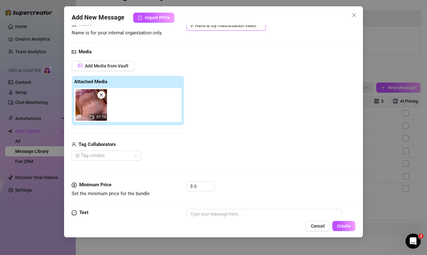
type input "9. Hand & toy masturbation video."
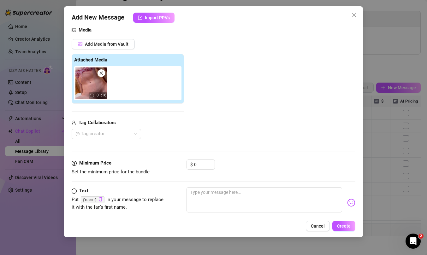
scroll to position [77, 0]
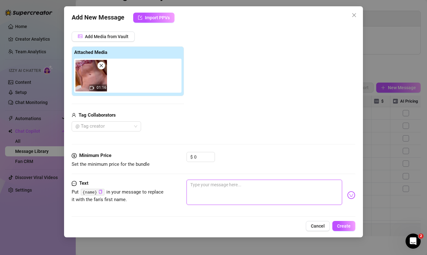
click at [199, 188] on textarea at bounding box center [265, 192] width 156 height 25
paste textarea "Let me show you my pussy Dean, rubbing pussy with my hand starts rubbing toy on…"
type textarea "Let me show you my pussy Dean, rubbing pussy with my hand starts rubbing toy on…"
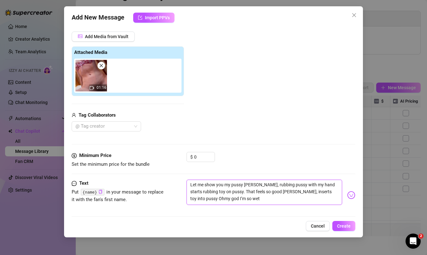
click at [256, 186] on textarea "Let me show you my pussy Dean, rubbing pussy with my hand starts rubbing toy on…" at bounding box center [265, 192] width 156 height 25
type textarea "Let me show you my pussy Dean, *rubbing pussy with my hand starts rubbing toy o…"
click at [232, 193] on textarea "Let me show you my pussy Dean, *rubbing pussy with my hand starts rubbing toy o…" at bounding box center [265, 192] width 156 height 25
type textarea "Let me show you my pussy Dean, *rubbing pussy with my hand starts rubbing toy o…"
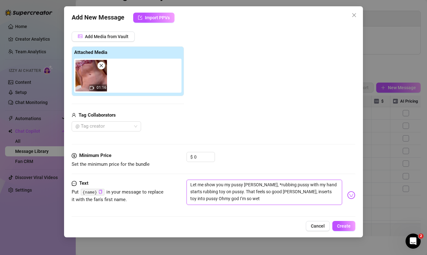
type textarea "Let me show you my pussy Dean, *rubbing pussy with my hand starts rubbing toy o…"
click at [284, 193] on textarea "Let me show you my pussy Dean, *rubbing pussy with my hand starts rubbing toy o…" at bounding box center [265, 192] width 156 height 25
type textarea "Let me show you my pussy Dean, *rubbing pussy with my hand starts rubbing toy o…"
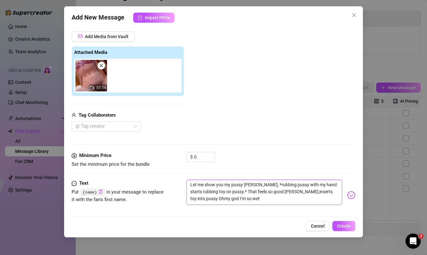
type textarea "Let me show you my pussy Dean, *rubbing pussy with my hand starts rubbing toy o…"
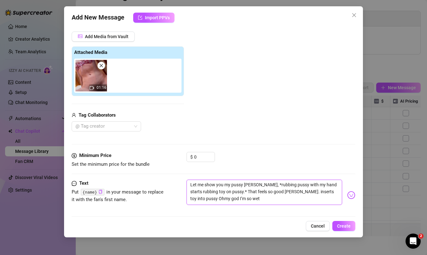
type textarea "Let me show you my pussy Dean, *rubbing pussy with my hand starts rubbing toy o…"
click at [328, 193] on textarea "Let me show you my pussy Dean, *rubbing pussy with my hand starts rubbing toy o…" at bounding box center [265, 192] width 156 height 25
type textarea "Let me show you my pussy Dean, *rubbing pussy with my hand starts rubbing toy o…"
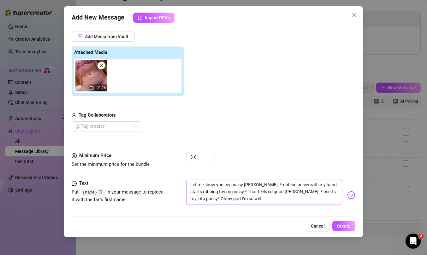
click at [195, 200] on textarea "Let me show you my pussy Dean, *rubbing pussy with my hand starts rubbing toy o…" at bounding box center [265, 192] width 156 height 25
type textarea "Let me show you my pussy Dean, *rubbing pussy with my hand starts rubbing toy o…"
click at [236, 203] on textarea "Let me show you my pussy Dean, *rubbing pussy with my hand starts rubbing toy o…" at bounding box center [265, 192] width 156 height 25
type textarea "Let me show you my pussy Dean, *rubbing pussy with my hand starts rubbing toy o…"
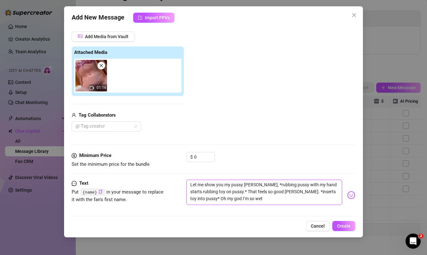
type textarea "Let me show you my pussy Dean, *rubbing pussy with my hand starts rubbing toy o…"
type textarea "Let me show you my pussy [PERSON_NAME], *rubbing pussy with my hand starts rubb…"
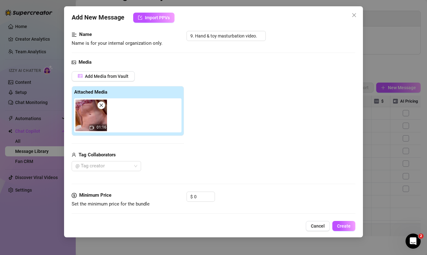
scroll to position [110, 0]
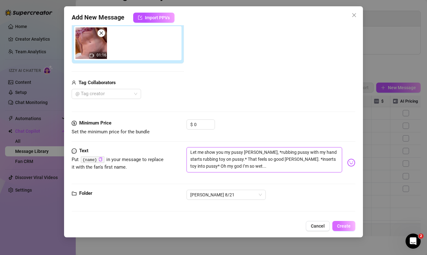
type textarea "Let me show you my pussy [PERSON_NAME], *rubbing pussy with my hand starts rubb…"
click at [349, 225] on span "Create" at bounding box center [344, 226] width 14 height 5
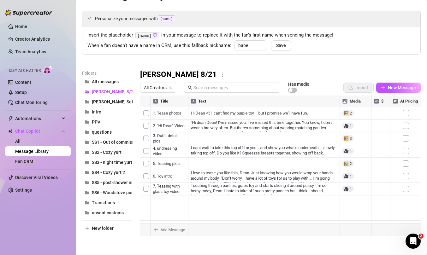
scroll to position [13, 0]
click at [391, 87] on span "New Message" at bounding box center [402, 87] width 28 height 5
type textarea "Type your message here..."
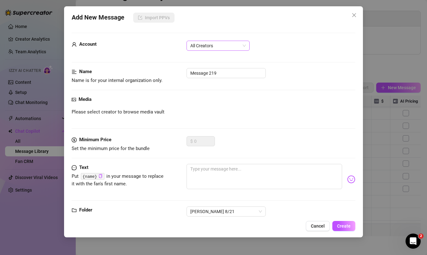
click at [213, 49] on span "All Creators" at bounding box center [218, 45] width 56 height 9
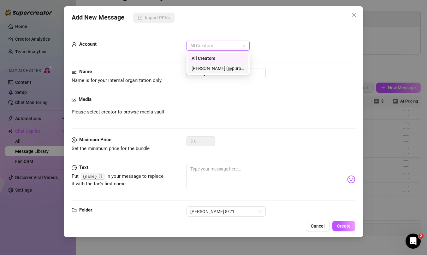
click at [219, 66] on div "[PERSON_NAME] (@purpleamelia)" at bounding box center [218, 68] width 53 height 7
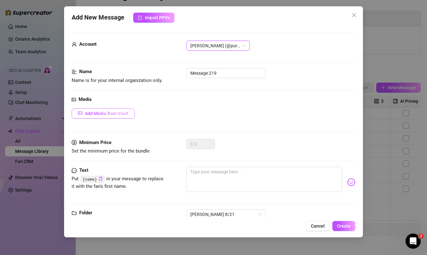
click at [110, 112] on span "Add Media from Vault" at bounding box center [107, 113] width 44 height 5
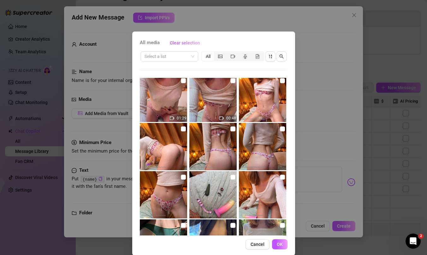
scroll to position [114, 0]
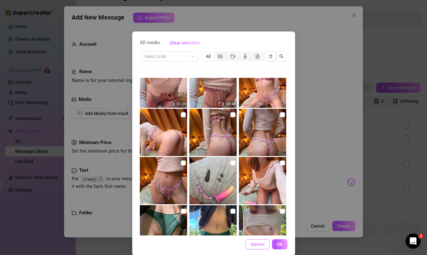
click at [255, 243] on span "Cancel" at bounding box center [258, 244] width 14 height 5
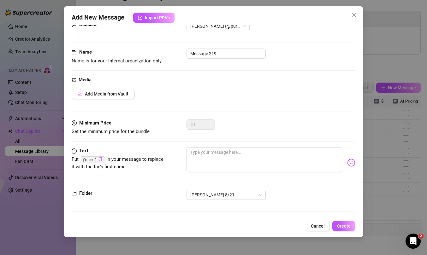
scroll to position [0, 0]
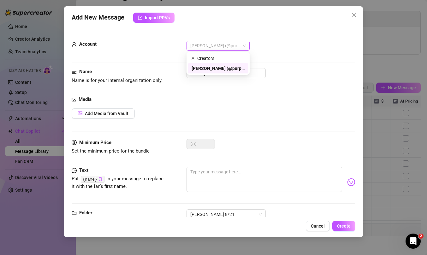
click at [241, 44] on span "[PERSON_NAME] (@purpleamelia)" at bounding box center [218, 45] width 56 height 9
click at [194, 68] on div "[PERSON_NAME] (@purpleamelia)" at bounding box center [218, 68] width 53 height 7
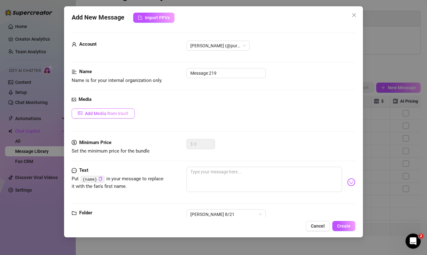
click at [111, 110] on button "Add Media from Vault" at bounding box center [103, 114] width 63 height 10
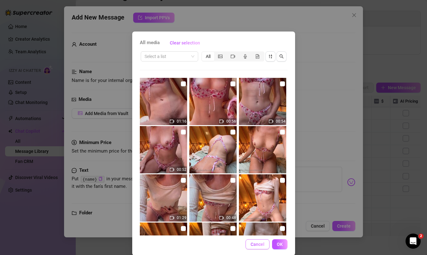
click at [254, 246] on span "Cancel" at bounding box center [258, 244] width 14 height 5
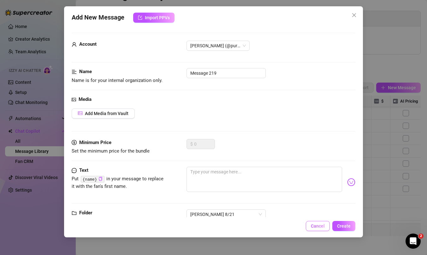
click at [317, 225] on span "Cancel" at bounding box center [318, 226] width 14 height 5
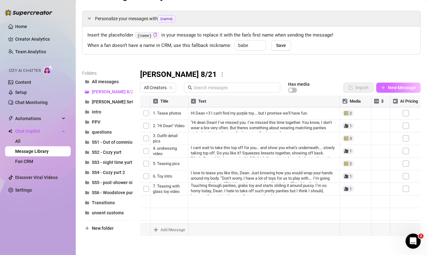
click at [388, 89] on span "New Message" at bounding box center [402, 87] width 28 height 5
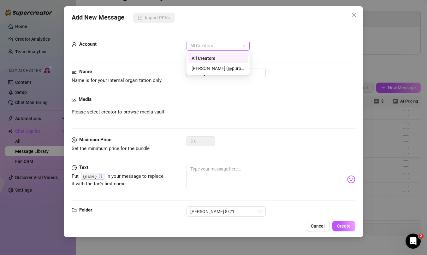
click at [214, 42] on span "All Creators" at bounding box center [218, 45] width 56 height 9
click at [211, 68] on div "[PERSON_NAME] (@purpleamelia)" at bounding box center [218, 68] width 53 height 7
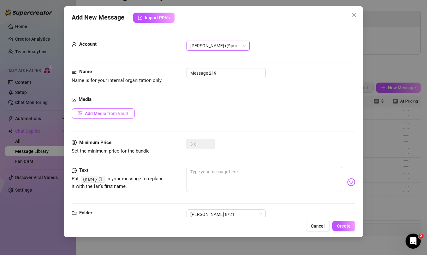
click at [111, 113] on span "Add Media from Vault" at bounding box center [107, 113] width 44 height 5
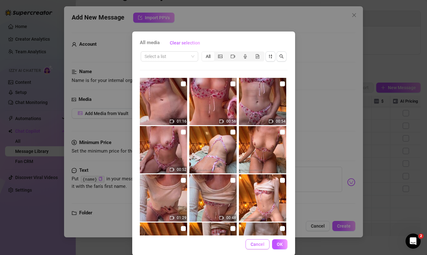
click at [262, 245] on span "Cancel" at bounding box center [258, 244] width 14 height 5
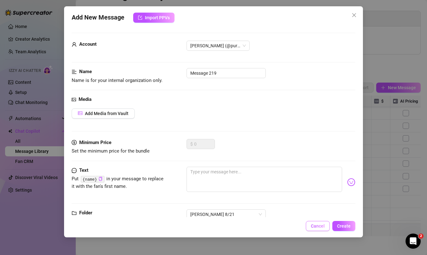
click at [316, 225] on span "Cancel" at bounding box center [318, 226] width 14 height 5
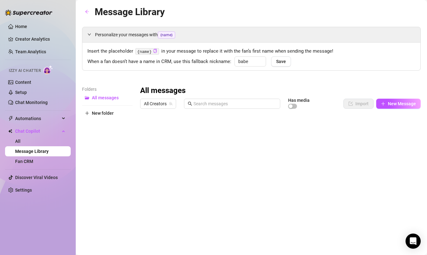
type input "babe"
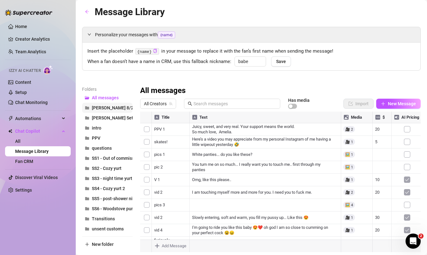
click at [108, 108] on span "[PERSON_NAME] 8/21" at bounding box center [114, 107] width 44 height 5
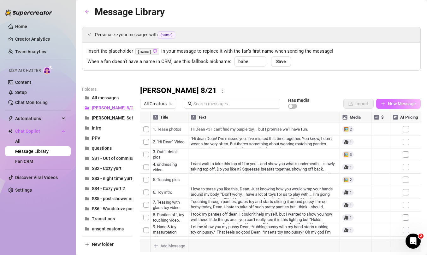
click at [407, 103] on span "New Message" at bounding box center [402, 103] width 28 height 5
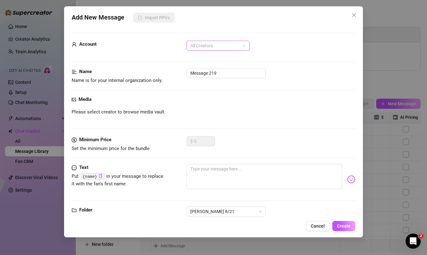
click at [224, 44] on span "All Creators" at bounding box center [218, 45] width 56 height 9
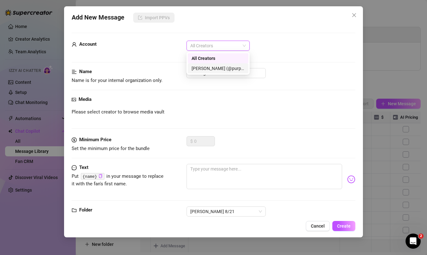
click at [219, 67] on div "[PERSON_NAME] (@purpleamelia)" at bounding box center [218, 68] width 53 height 7
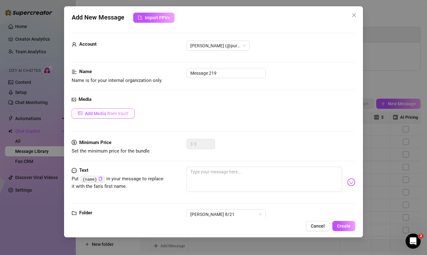
click at [93, 114] on span "Add Media from Vault" at bounding box center [107, 113] width 44 height 5
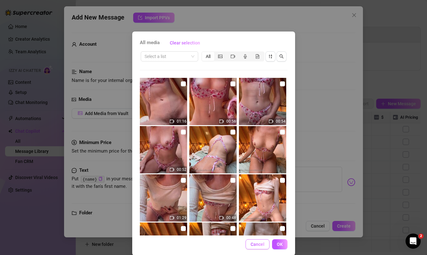
click at [260, 246] on span "Cancel" at bounding box center [258, 244] width 14 height 5
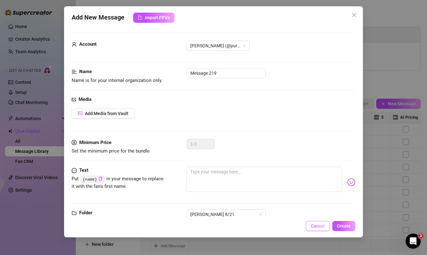
click at [318, 228] on span "Cancel" at bounding box center [318, 226] width 14 height 5
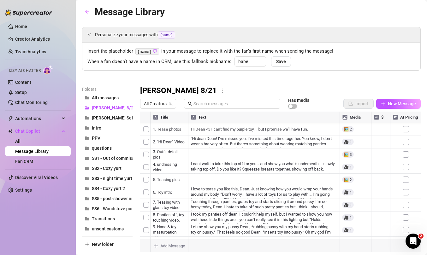
scroll to position [16, 0]
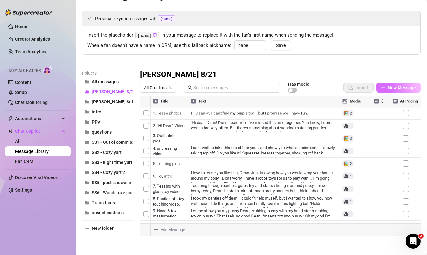
click at [402, 87] on span "New Message" at bounding box center [402, 87] width 28 height 5
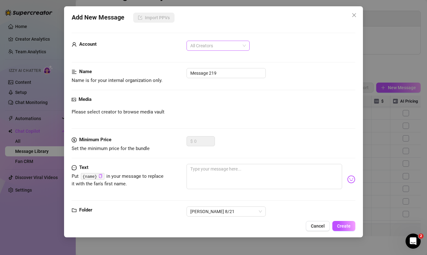
click at [221, 49] on span "All Creators" at bounding box center [218, 45] width 56 height 9
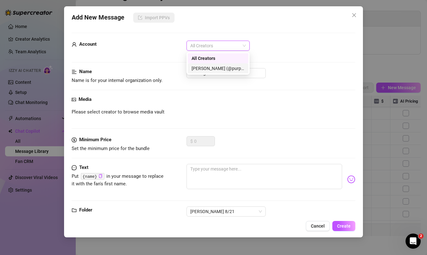
click at [214, 65] on div "[PERSON_NAME] (@purpleamelia)" at bounding box center [218, 68] width 53 height 7
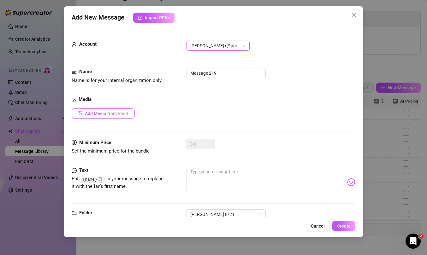
click at [110, 115] on span "Add Media from Vault" at bounding box center [107, 113] width 44 height 5
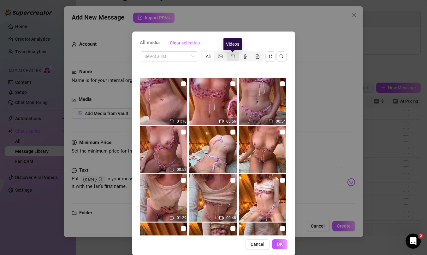
click at [234, 57] on icon "video-camera" at bounding box center [233, 56] width 4 height 3
click at [228, 53] on input "segmented control" at bounding box center [228, 53] width 0 height 0
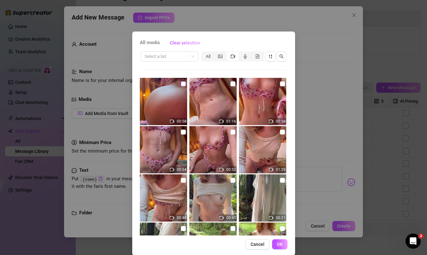
click at [183, 83] on input "checkbox" at bounding box center [183, 83] width 5 height 5
checkbox input "true"
click at [280, 244] on span "OK" at bounding box center [280, 244] width 6 height 5
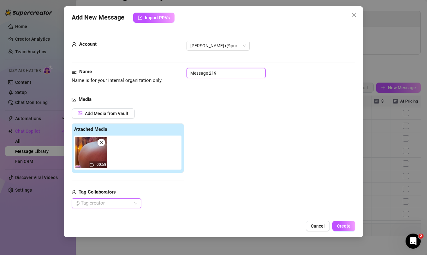
click at [225, 75] on input "Message 219" at bounding box center [226, 73] width 79 height 10
type input "10. Ass play enters the chat lol"
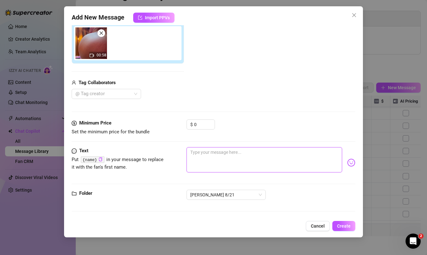
click at [222, 154] on textarea at bounding box center [265, 159] width 156 height 25
paste textarea "Rubbing myself from behind “I know you want my ass too [PERSON_NAME] I’m gonna …"
type textarea "Rubbing myself from behind “I know you want my ass too [PERSON_NAME] I’m gonna …"
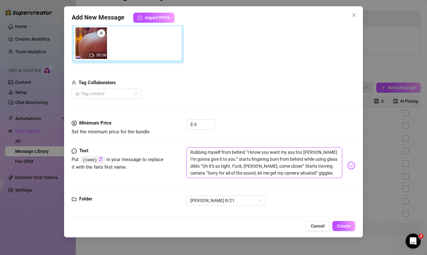
scroll to position [0, 0]
type textarea "Rubbing myself from behind “I know you want my ass too [PERSON_NAME] I’m gonna …"
click at [343, 225] on span "Create" at bounding box center [344, 226] width 14 height 5
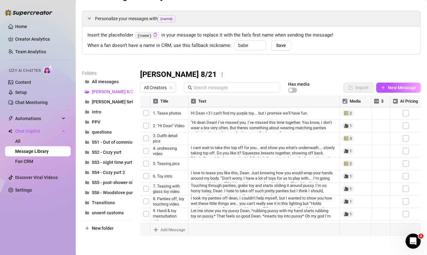
scroll to position [25, 0]
click at [391, 88] on span "New Message" at bounding box center [402, 87] width 28 height 5
type textarea "Type your message here..."
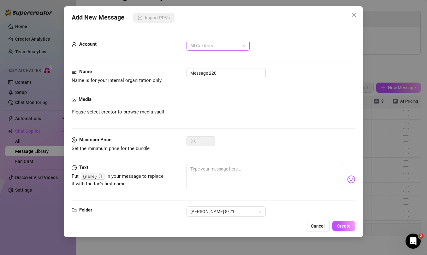
click at [216, 46] on span "All Creators" at bounding box center [218, 45] width 56 height 9
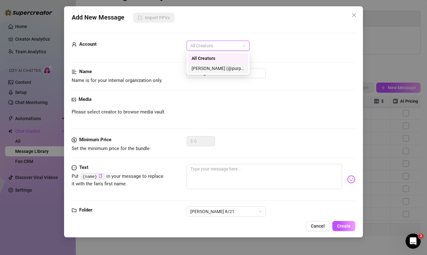
click at [213, 69] on div "[PERSON_NAME] (@purpleamelia)" at bounding box center [218, 68] width 53 height 7
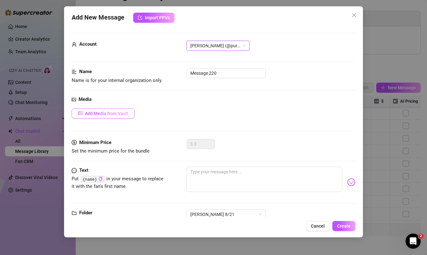
click at [107, 113] on span "Add Media from Vault" at bounding box center [107, 113] width 44 height 5
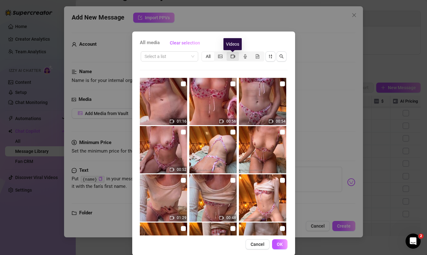
click at [232, 56] on icon "video-camera" at bounding box center [233, 56] width 4 height 4
click at [228, 53] on input "segmented control" at bounding box center [228, 53] width 0 height 0
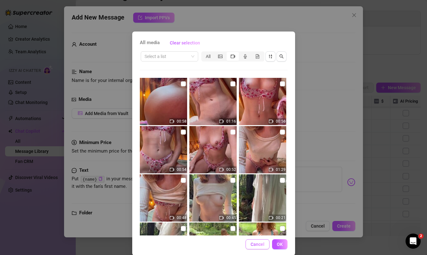
click at [256, 243] on span "Cancel" at bounding box center [258, 244] width 14 height 5
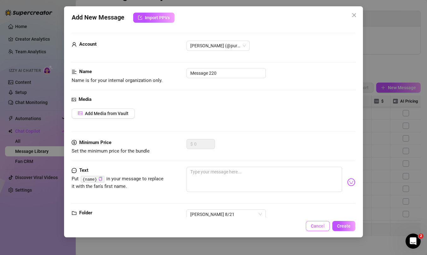
click at [314, 227] on span "Cancel" at bounding box center [318, 226] width 14 height 5
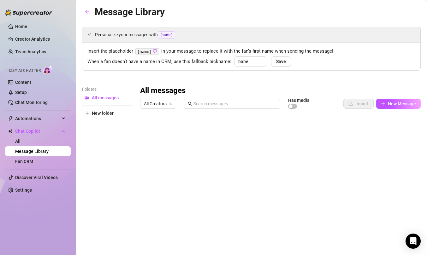
type input "babe"
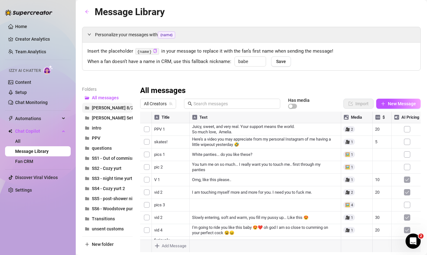
click at [105, 110] on span "[PERSON_NAME] 8/21" at bounding box center [114, 107] width 44 height 5
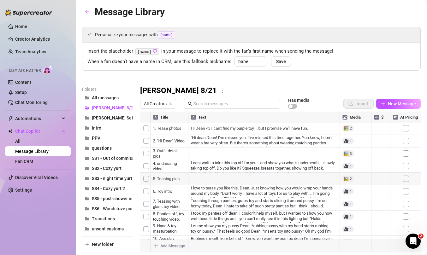
scroll to position [25, 0]
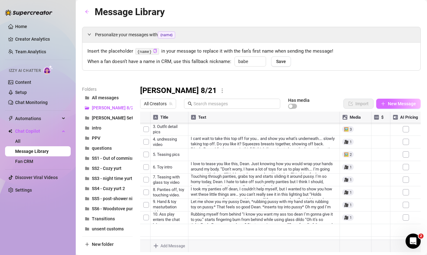
click at [394, 104] on span "New Message" at bounding box center [402, 103] width 28 height 5
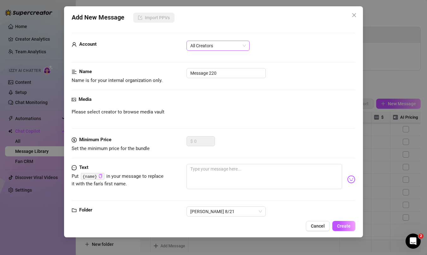
click at [211, 43] on span "All Creators" at bounding box center [218, 45] width 56 height 9
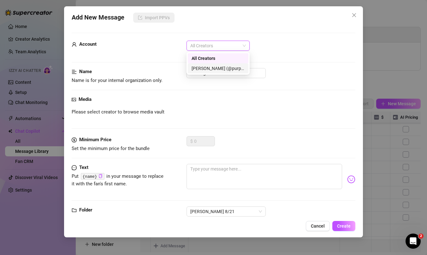
click at [212, 66] on div "[PERSON_NAME] (@purpleamelia)" at bounding box center [218, 68] width 53 height 7
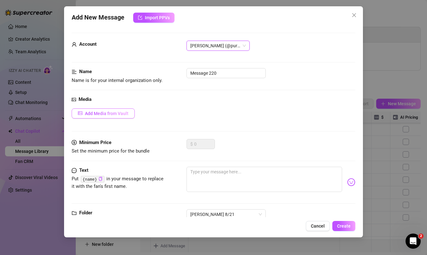
click at [95, 114] on span "Add Media from Vault" at bounding box center [107, 113] width 44 height 5
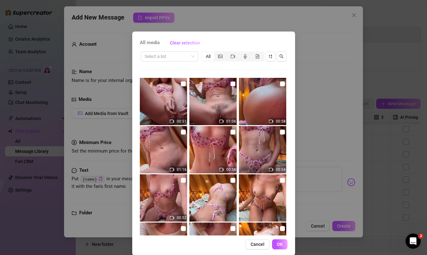
click at [233, 83] on input "checkbox" at bounding box center [233, 83] width 5 height 5
checkbox input "true"
click at [282, 243] on span "OK" at bounding box center [280, 244] width 6 height 5
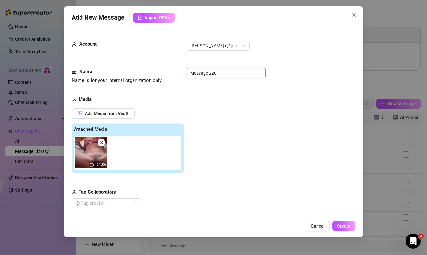
click at [210, 73] on input "Message 220" at bounding box center [226, 73] width 79 height 10
paste input "More bum play & glass wand."
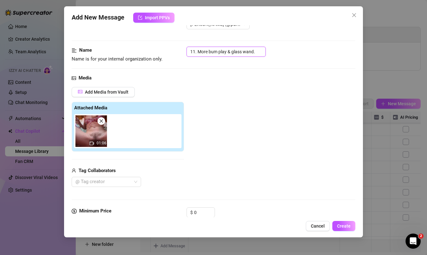
type input "11. More bum play & glass wand."
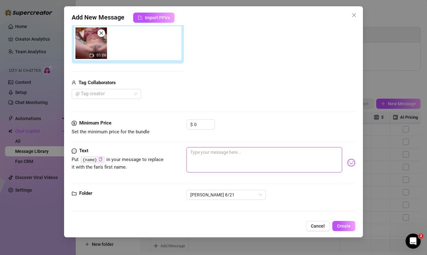
click at [214, 149] on textarea at bounding box center [265, 159] width 156 height 25
paste textarea "“yes, this is what I wanted to show you” Finger in bumhole and using glass dild…"
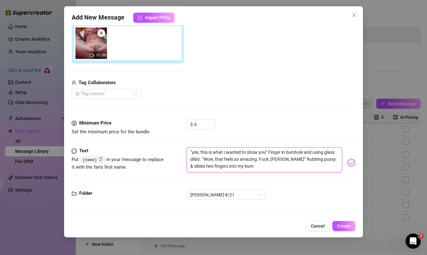
type textarea "“yes, this is what I wanted to show you” Finger in bumhole and using glass dild…"
click at [345, 226] on span "Create" at bounding box center [344, 226] width 14 height 5
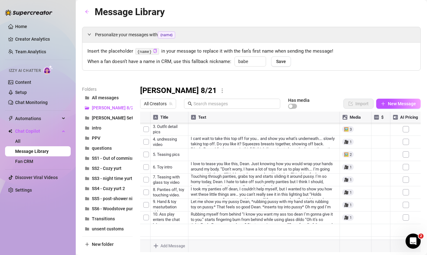
scroll to position [38, 0]
click at [384, 104] on icon "plus" at bounding box center [383, 104] width 4 height 4
type textarea "Type your message here..."
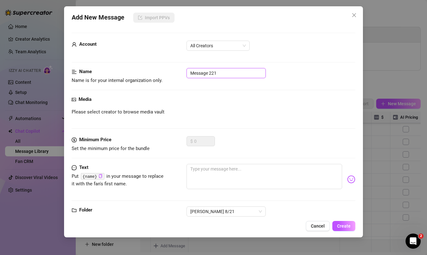
click at [243, 74] on input "Message 221" at bounding box center [226, 73] width 79 height 10
click at [207, 75] on input "12." at bounding box center [226, 73] width 79 height 10
paste input "Buttplug insertion video."
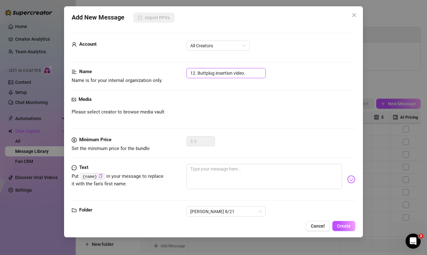
type input "12. Buttplug insertion video."
click at [217, 169] on textarea at bounding box center [265, 176] width 156 height 25
paste textarea "[PERSON_NAME], I think I’m ready to try this plug. I never do this *giggles*. M…"
type textarea "[PERSON_NAME], I think I’m ready to try this plug. I never do this *giggles*. M…"
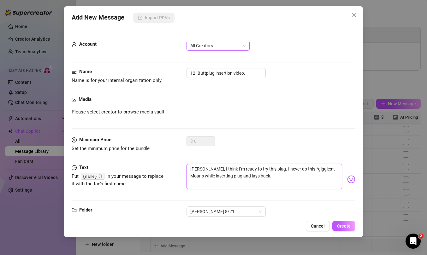
click at [208, 47] on span "All Creators" at bounding box center [218, 45] width 56 height 9
type textarea "[PERSON_NAME], I think I’m ready to try this plug. I never do this *giggles*. M…"
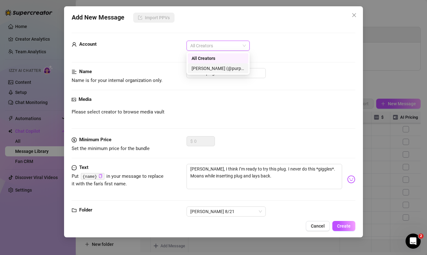
click at [219, 67] on div "[PERSON_NAME] (@purpleamelia)" at bounding box center [218, 68] width 53 height 7
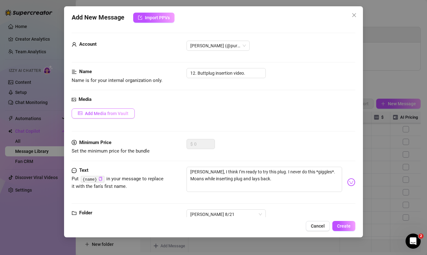
click at [110, 111] on button "Add Media from Vault" at bounding box center [103, 114] width 63 height 10
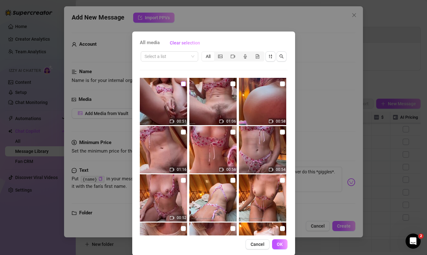
click at [183, 84] on input "checkbox" at bounding box center [183, 83] width 5 height 5
checkbox input "true"
click at [281, 243] on span "OK" at bounding box center [280, 244] width 6 height 5
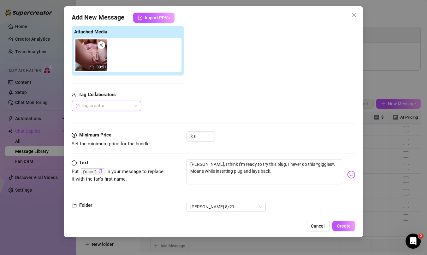
scroll to position [110, 0]
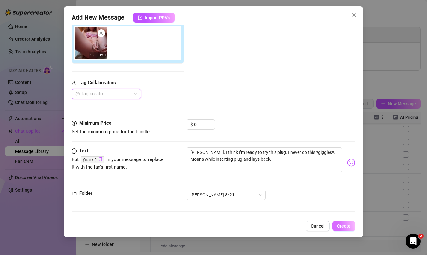
click at [343, 225] on span "Create" at bounding box center [344, 226] width 14 height 5
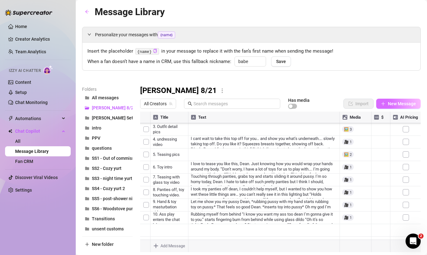
click at [397, 103] on span "New Message" at bounding box center [402, 103] width 28 height 5
type textarea "Type your message here..."
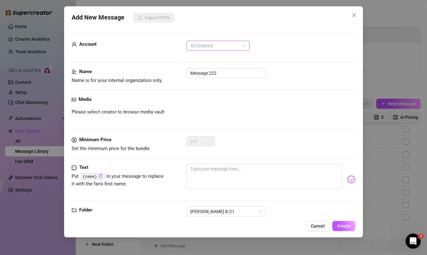
click at [220, 47] on span "All Creators" at bounding box center [218, 45] width 56 height 9
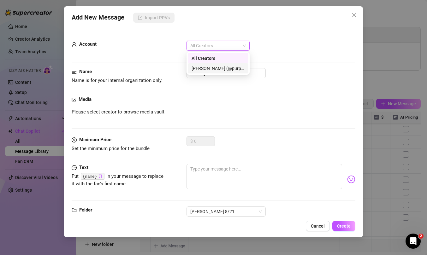
click at [215, 70] on div "[PERSON_NAME] (@purpleamelia)" at bounding box center [218, 68] width 53 height 7
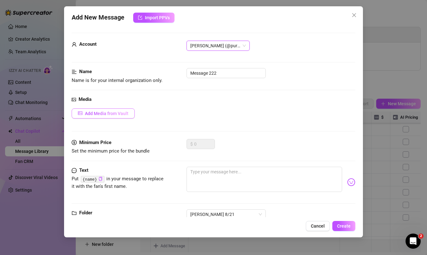
click at [102, 114] on span "Add Media from Vault" at bounding box center [107, 113] width 44 height 5
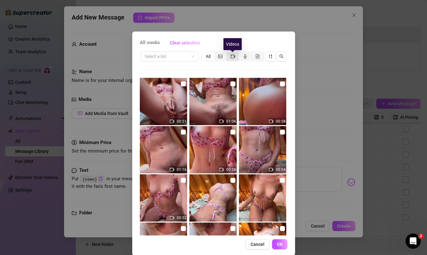
click at [234, 55] on icon "video-camera" at bounding box center [233, 56] width 4 height 4
click at [228, 53] on input "segmented control" at bounding box center [228, 53] width 0 height 0
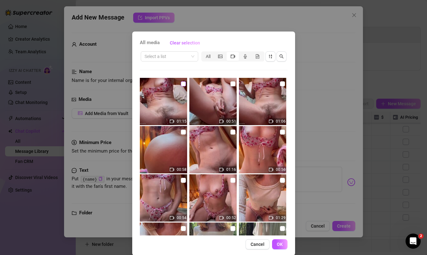
click at [184, 83] on input "checkbox" at bounding box center [183, 83] width 5 height 5
checkbox input "true"
click at [278, 244] on span "OK" at bounding box center [280, 244] width 6 height 5
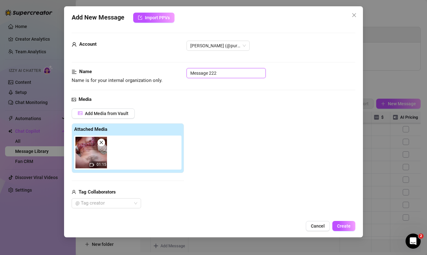
click at [226, 72] on input "Message 222" at bounding box center [226, 73] width 79 height 10
paste input "Pussy play w/ buttplug"
click at [200, 75] on input "13. xPussy play w/ buttplug" at bounding box center [226, 73] width 79 height 10
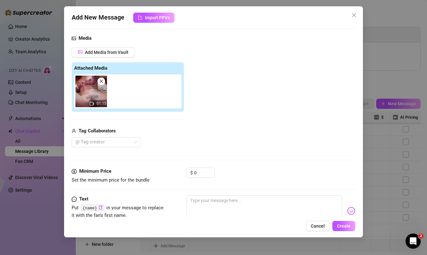
scroll to position [78, 0]
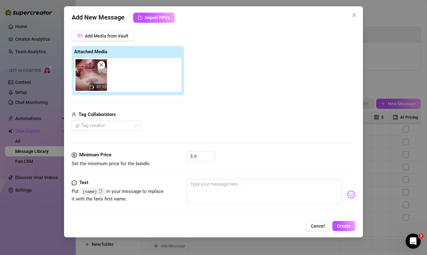
type input "13. Pussy play w/ buttplug"
click at [288, 186] on textarea at bounding box center [265, 191] width 156 height 25
paste textarea "Ohmygod, it feels so good. I am your little slut now, [PERSON_NAME] *giggles* p…"
type textarea "Ohmygod, it feels so good. I am your little slut now, [PERSON_NAME] *giggles* p…"
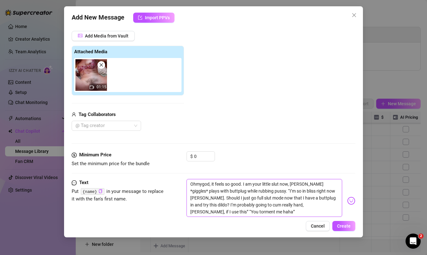
scroll to position [0, 0]
type textarea "Ohmygod, it feels so good. I am your little slut now, [PERSON_NAME] *giggles* p…"
click at [339, 226] on span "Create" at bounding box center [344, 226] width 14 height 5
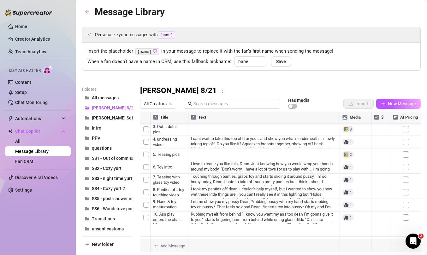
scroll to position [16, 0]
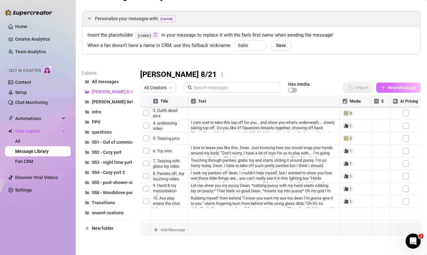
click at [396, 87] on span "New Message" at bounding box center [402, 87] width 28 height 5
type textarea "Type your message here..."
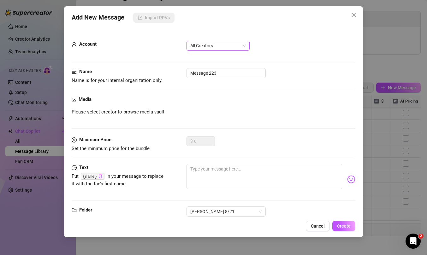
click at [225, 48] on span "All Creators" at bounding box center [218, 45] width 56 height 9
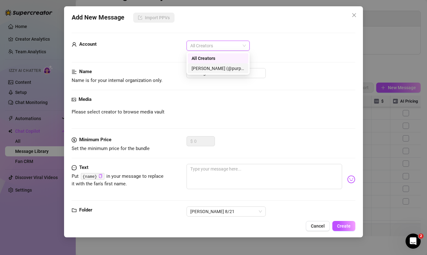
click at [224, 68] on div "[PERSON_NAME] (@purpleamelia)" at bounding box center [218, 68] width 53 height 7
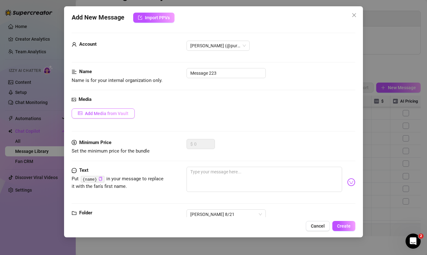
click at [114, 114] on span "Add Media from Vault" at bounding box center [107, 113] width 44 height 5
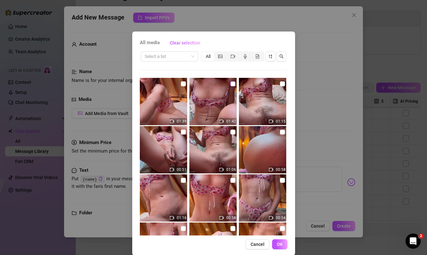
click at [232, 83] on input "checkbox" at bounding box center [233, 83] width 5 height 5
checkbox input "true"
click at [275, 242] on button "OK" at bounding box center [279, 245] width 15 height 10
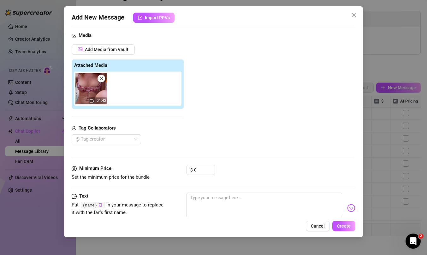
scroll to position [80, 0]
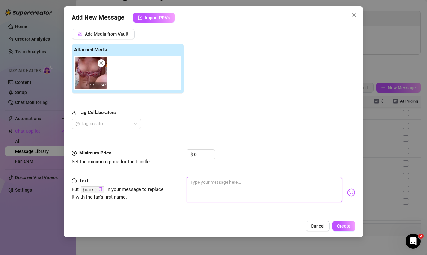
click at [211, 183] on textarea at bounding box center [265, 189] width 156 height 25
paste textarea "[PERSON_NAME], I’ll try it for you. Oh it’s so big, Fuck. Moaning and using big…"
type textarea "[PERSON_NAME], I’ll try it for you. Oh it’s so big, Fuck. Moaning and using big…"
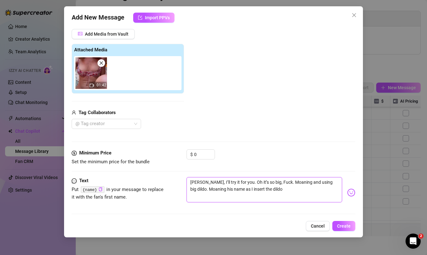
type textarea "[PERSON_NAME], I’ll try it for you. Oh it’s so big, Fuck. Moaning and using big…"
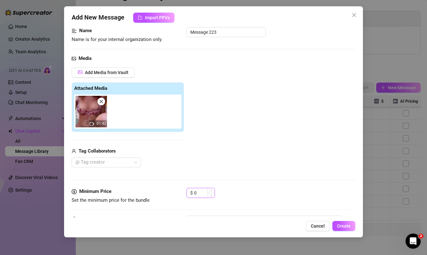
scroll to position [0, 0]
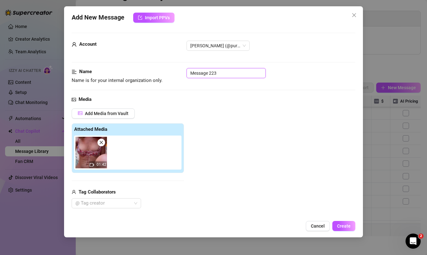
click at [216, 74] on input "Message 223" at bounding box center [226, 73] width 79 height 10
paste input "Big dildo & buttplug."
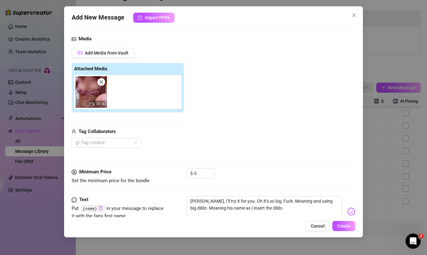
scroll to position [110, 0]
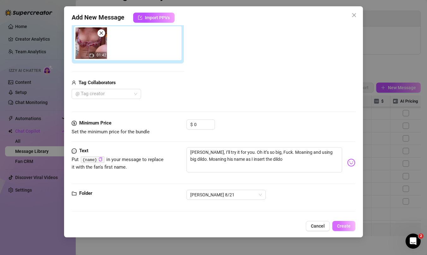
type input "14. Big dildo & buttplug."
click at [342, 225] on span "Create" at bounding box center [344, 226] width 14 height 5
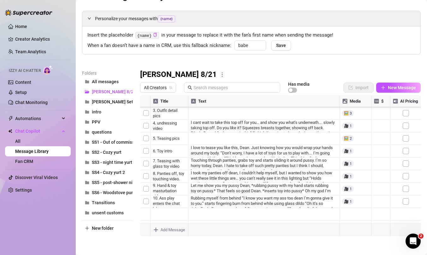
scroll to position [76, 0]
click at [396, 87] on span "New Message" at bounding box center [402, 87] width 28 height 5
type textarea "Type your message here..."
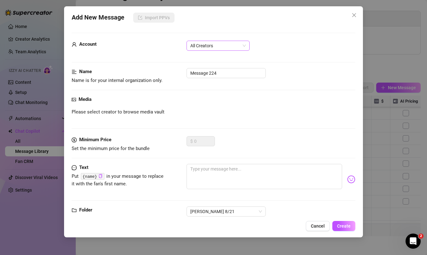
click at [225, 43] on span "All Creators" at bounding box center [218, 45] width 56 height 9
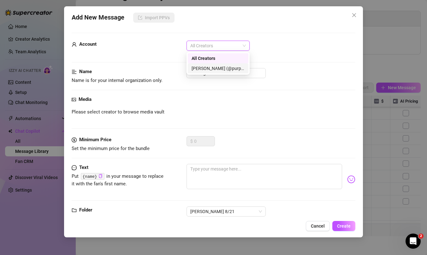
click at [220, 68] on div "[PERSON_NAME] (@purpleamelia)" at bounding box center [218, 68] width 53 height 7
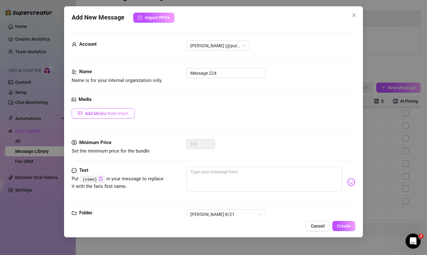
click at [111, 114] on span "Add Media from Vault" at bounding box center [107, 113] width 44 height 5
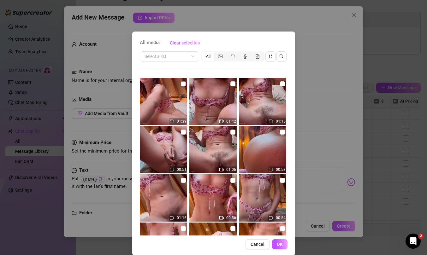
click at [183, 85] on input "checkbox" at bounding box center [183, 83] width 5 height 5
checkbox input "true"
click at [281, 243] on span "OK" at bounding box center [280, 244] width 6 height 5
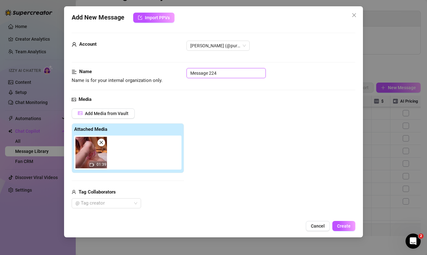
click at [217, 75] on input "Message 224" at bounding box center [226, 73] width 79 height 10
paste input "trying&failing to use dildo from behind -> glass wand instead"
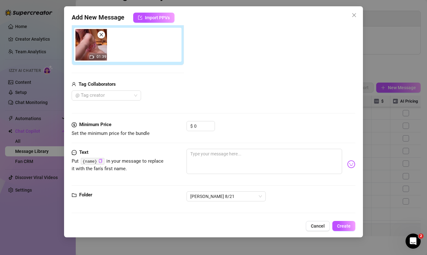
scroll to position [110, 0]
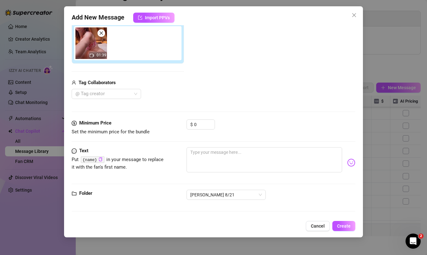
type input "15. trying&failing to use dildo from behind -> glass wand instead"
click at [227, 153] on textarea at bounding box center [265, 159] width 156 height 25
paste textarea "trying&failing to use dildo from behind -> glass wand instead. This is so much …"
type textarea "trying&failing to use dildo from behind -> glass wand instead. This is so much …"
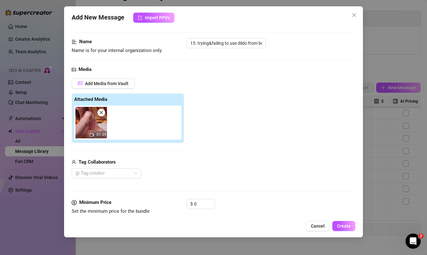
scroll to position [115, 0]
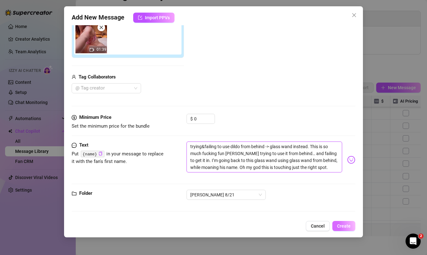
type textarea "trying&failing to use dildo from behind -> glass wand instead. This is so much …"
click at [343, 222] on button "Create" at bounding box center [344, 226] width 23 height 10
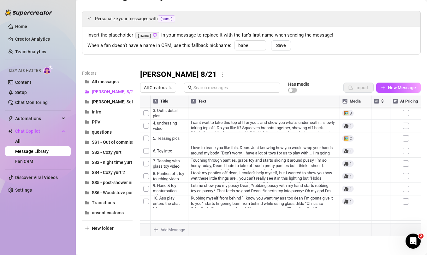
scroll to position [88, 0]
click at [398, 87] on span "New Message" at bounding box center [402, 87] width 28 height 5
type textarea "Type your message here..."
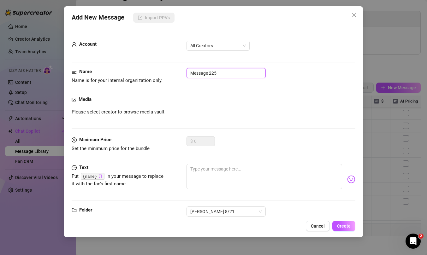
click at [227, 74] on input "Message 225" at bounding box center [226, 73] width 79 height 10
click at [220, 45] on span "All Creators" at bounding box center [218, 45] width 56 height 9
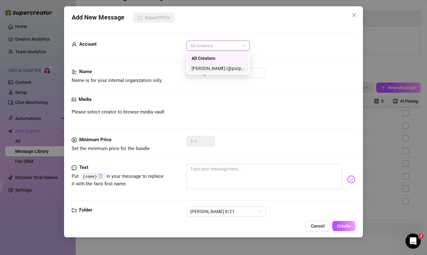
click at [219, 68] on div "[PERSON_NAME] (@purpleamelia)" at bounding box center [218, 68] width 53 height 7
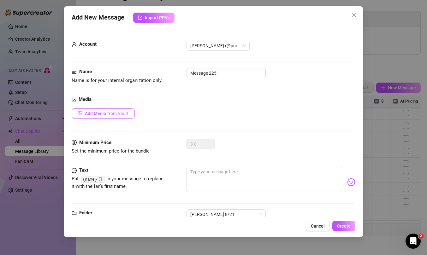
click at [123, 114] on span "Add Media from Vault" at bounding box center [107, 113] width 44 height 5
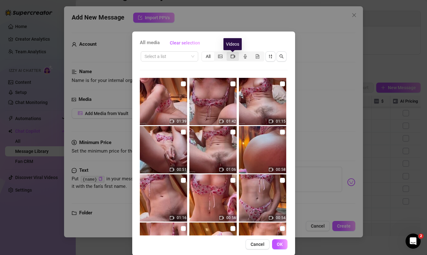
click at [232, 56] on icon "video-camera" at bounding box center [233, 56] width 4 height 4
click at [228, 53] on input "segmented control" at bounding box center [228, 53] width 0 height 0
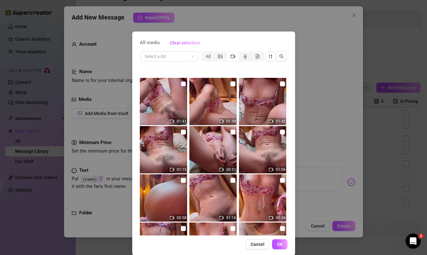
click at [183, 83] on input "checkbox" at bounding box center [183, 83] width 5 height 5
checkbox input "true"
click at [280, 243] on span "OK" at bounding box center [280, 244] width 6 height 5
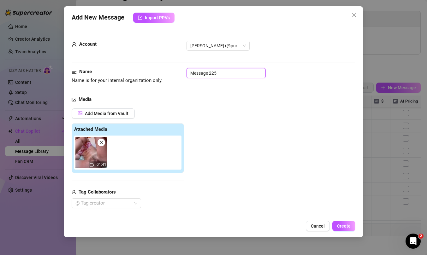
click at [235, 74] on input "Message 225" at bounding box center [226, 73] width 79 height 10
paste input "Missionary with glass wand."
type input "16. Missionary with glass wand."
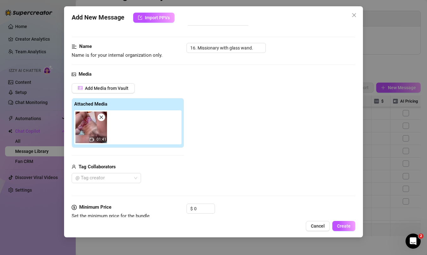
scroll to position [96, 0]
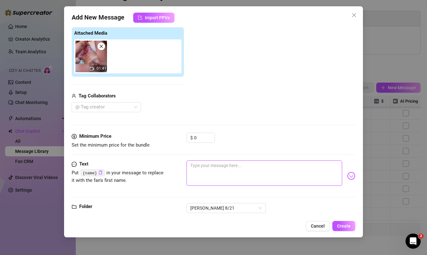
click at [224, 171] on textarea at bounding box center [265, 173] width 156 height 25
paste textarea "I think I can only use this dildo when laying in this position, but I think I l…"
type textarea "I think I can only use this dildo when laying in this position, but I think I l…"
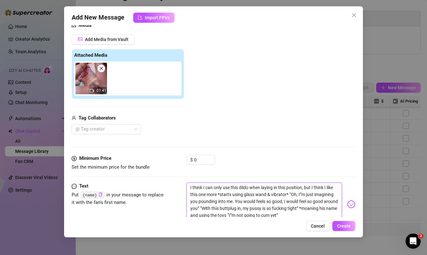
scroll to position [122, 0]
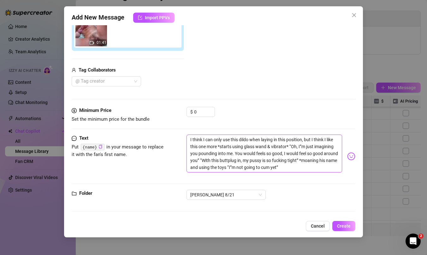
type textarea "I think I can only use this dildo when laying in this position, but I think I l…"
click at [302, 146] on textarea "I think I can only use this dildo when laying in this position, but I think I l…" at bounding box center [265, 154] width 156 height 38
type textarea "I think I can only use this dildo when laying in this position, but I think I l…"
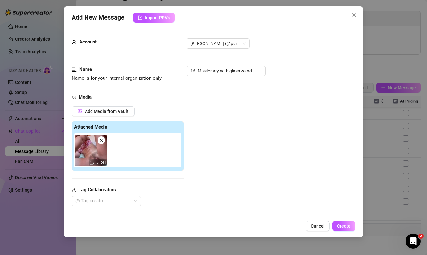
scroll to position [0, 0]
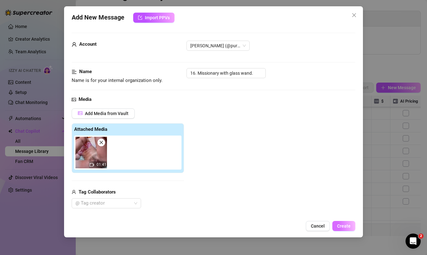
type textarea "I think I can only use this dildo when laying in this position, but I think I l…"
click at [344, 226] on span "Create" at bounding box center [344, 226] width 14 height 5
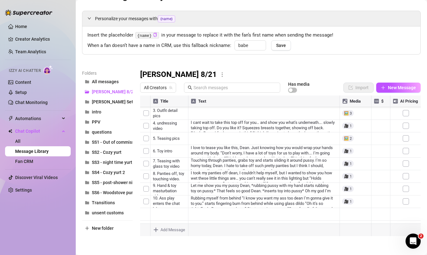
scroll to position [101, 0]
click at [393, 87] on span "New Message" at bounding box center [402, 87] width 28 height 5
type textarea "Type your message here..."
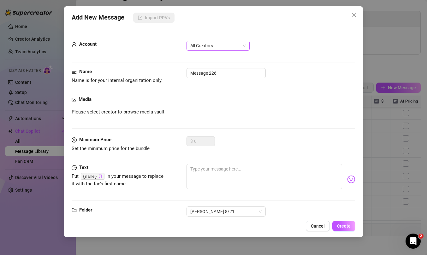
click at [213, 46] on span "All Creators" at bounding box center [218, 45] width 56 height 9
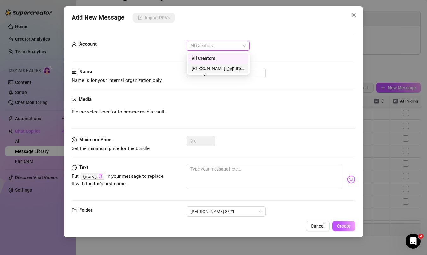
click at [215, 69] on div "[PERSON_NAME] (@purpleamelia)" at bounding box center [218, 68] width 53 height 7
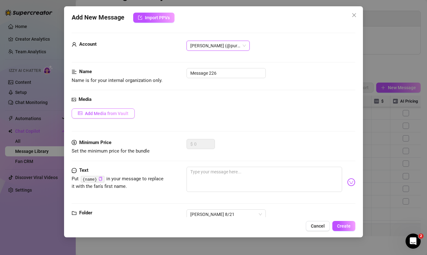
click at [123, 112] on span "Add Media from Vault" at bounding box center [107, 113] width 44 height 5
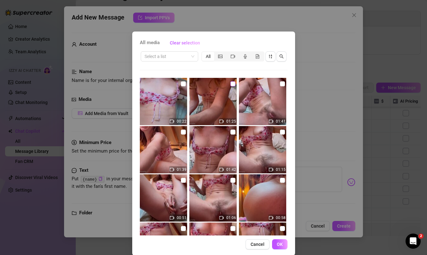
click at [231, 83] on input "checkbox" at bounding box center [233, 83] width 5 height 5
checkbox input "true"
click at [276, 246] on button "OK" at bounding box center [279, 245] width 15 height 10
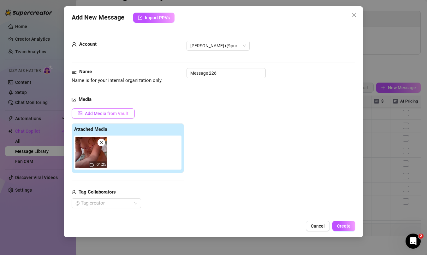
click at [107, 114] on span "Add Media from Vault" at bounding box center [107, 113] width 44 height 5
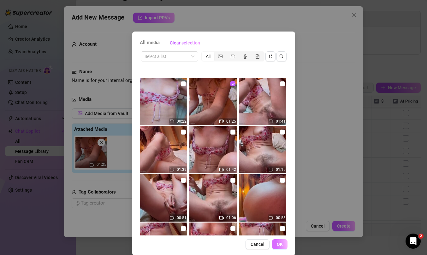
click at [278, 243] on span "OK" at bounding box center [280, 244] width 6 height 5
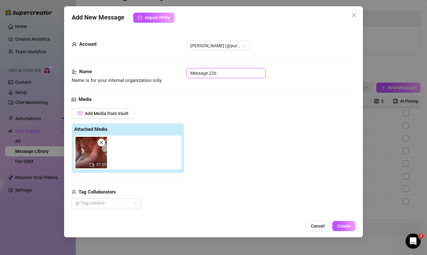
click at [226, 76] on input "Message 226" at bounding box center [226, 73] width 79 height 10
paste input "Cum scene!"
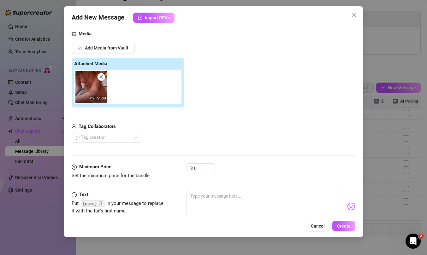
scroll to position [73, 0]
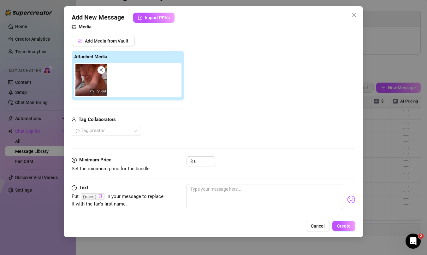
type input "17 Cum scene!"
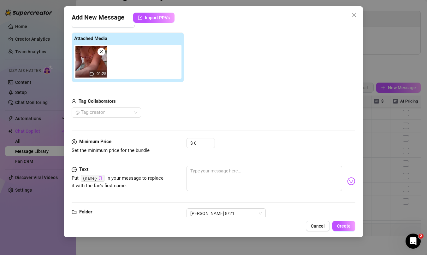
scroll to position [95, 0]
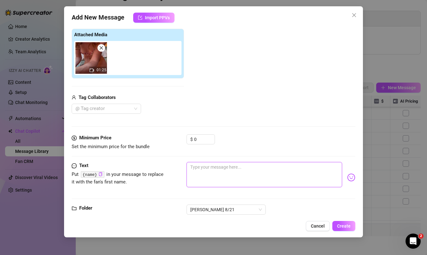
click at [225, 168] on textarea at bounding box center [265, 174] width 156 height 25
paste textarea "Still masturbating in same way as before but quickly & spontaneously grabs the …"
type textarea "Still masturbating in same way as before but quickly & spontaneously grabs the …"
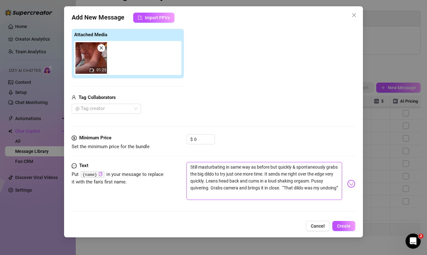
scroll to position [122, 0]
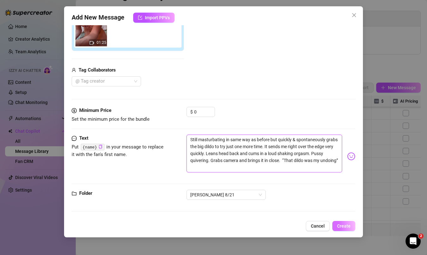
type textarea "Still masturbating in same way as before but quickly & spontaneously grabs the …"
click at [343, 225] on span "Create" at bounding box center [344, 226] width 14 height 5
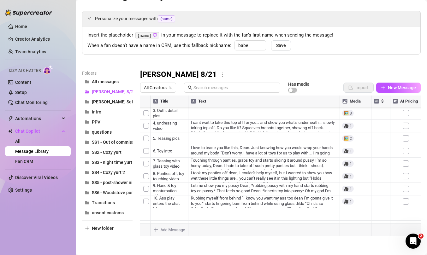
scroll to position [114, 0]
click at [387, 84] on button "New Message" at bounding box center [398, 88] width 45 height 10
type textarea "Type your message here..."
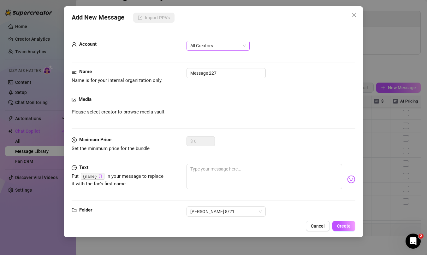
click at [224, 46] on span "All Creators" at bounding box center [218, 45] width 56 height 9
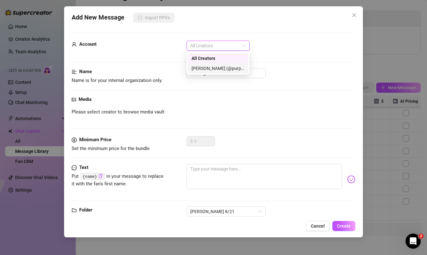
click at [223, 64] on div "[PERSON_NAME] (@purpleamelia)" at bounding box center [218, 68] width 61 height 10
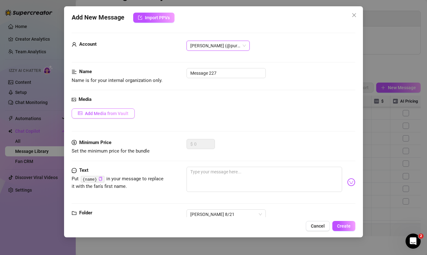
click at [114, 115] on span "Add Media from Vault" at bounding box center [107, 113] width 44 height 5
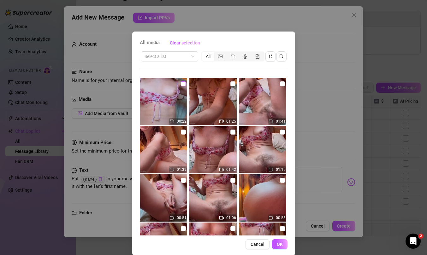
click at [183, 85] on input "checkbox" at bounding box center [183, 83] width 5 height 5
checkbox input "true"
click at [277, 244] on span "OK" at bounding box center [280, 244] width 6 height 5
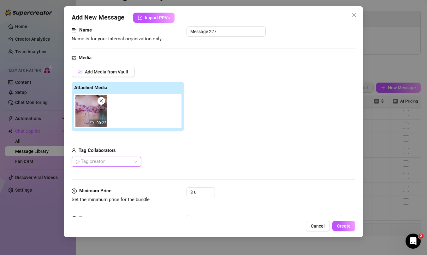
scroll to position [0, 0]
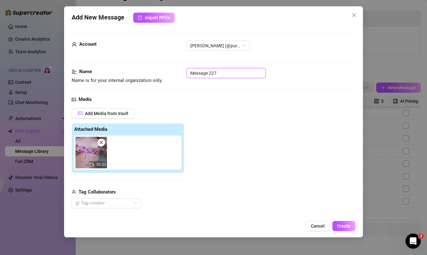
click at [237, 72] on input "Message 227" at bounding box center [226, 73] width 79 height 10
paste input "Post orgasm bliss, giggles, and pussy rubs short clip"
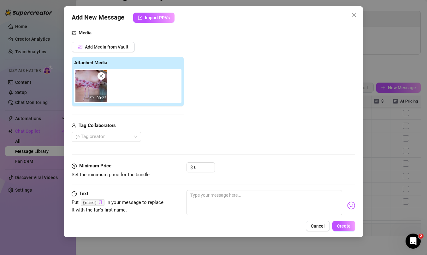
scroll to position [110, 0]
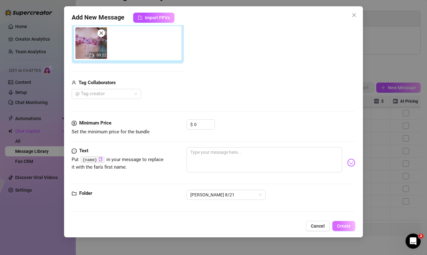
type input "18. Post orgasm bliss, giggles, and pussy rubs short clip"
click at [344, 225] on span "Create" at bounding box center [344, 226] width 14 height 5
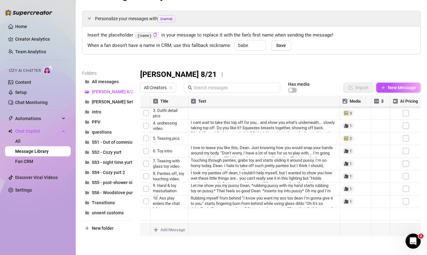
scroll to position [126, 0]
click at [400, 88] on span "New Message" at bounding box center [402, 87] width 28 height 5
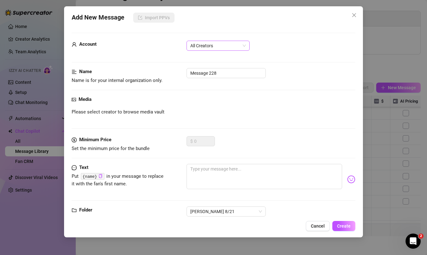
click at [226, 44] on span "All Creators" at bounding box center [218, 45] width 56 height 9
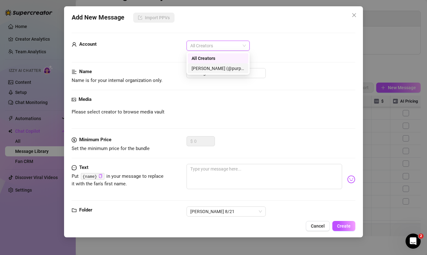
click at [214, 69] on div "[PERSON_NAME] (@purpleamelia)" at bounding box center [218, 68] width 53 height 7
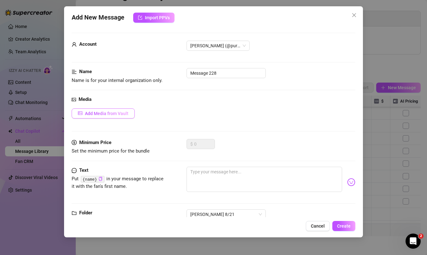
click at [115, 114] on span "Add Media from Vault" at bounding box center [107, 113] width 44 height 5
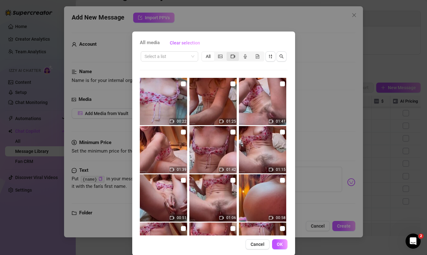
click at [231, 56] on icon "video-camera" at bounding box center [233, 56] width 4 height 4
click at [228, 53] on input "segmented control" at bounding box center [228, 53] width 0 height 0
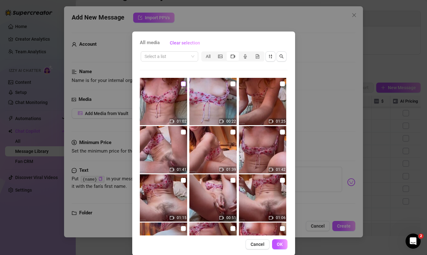
click at [182, 83] on input "checkbox" at bounding box center [183, 83] width 5 height 5
checkbox input "true"
click at [278, 242] on button "OK" at bounding box center [279, 245] width 15 height 10
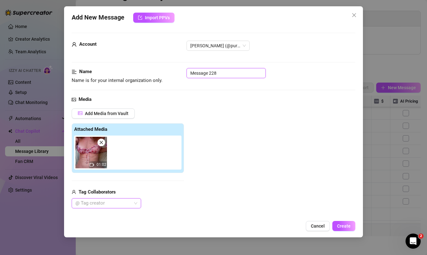
click at [243, 71] on input "Message 228" at bounding box center [226, 73] width 79 height 10
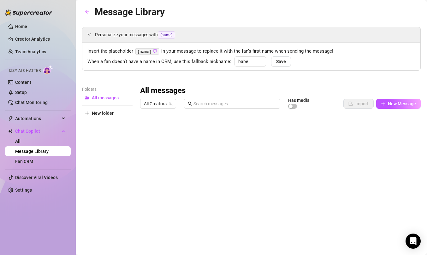
type input "babe"
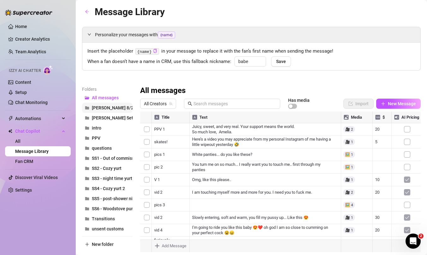
click at [114, 107] on button "[PERSON_NAME] 8/21" at bounding box center [107, 108] width 51 height 10
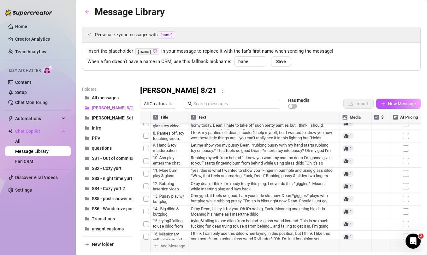
scroll to position [16, 0]
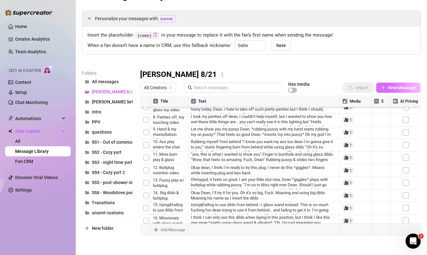
click at [391, 89] on span "New Message" at bounding box center [402, 87] width 28 height 5
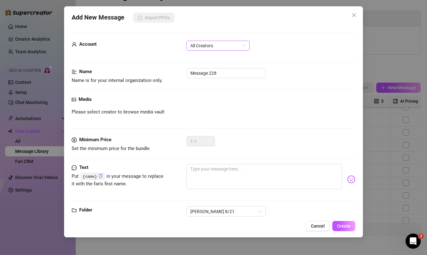
click at [213, 41] on span "All Creators" at bounding box center [218, 45] width 56 height 9
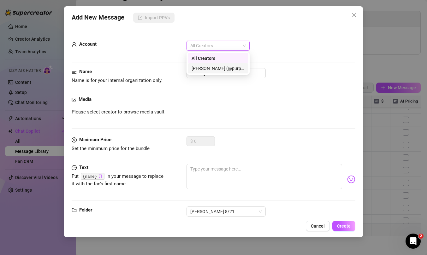
click at [215, 67] on div "[PERSON_NAME] (@purpleamelia)" at bounding box center [218, 68] width 53 height 7
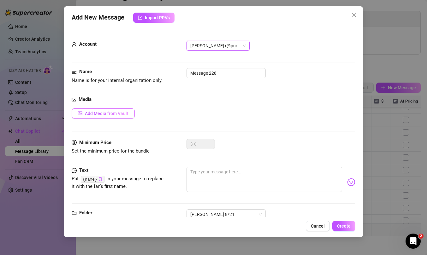
click at [119, 115] on span "Add Media from Vault" at bounding box center [107, 113] width 44 height 5
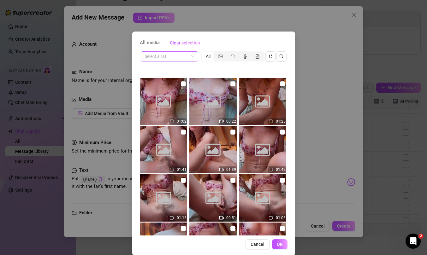
click at [192, 57] on span at bounding box center [170, 56] width 50 height 9
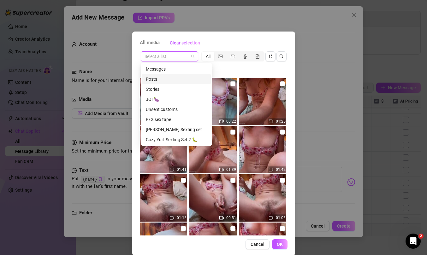
click at [228, 74] on div "Select a list All 01:02 00:22 01:25 01:41 01:39 01:42 01:15 00:51 01:06 00:58 0…" at bounding box center [214, 143] width 148 height 185
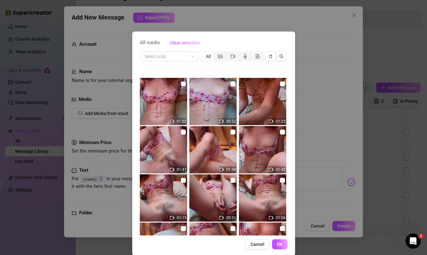
click at [184, 84] on input "checkbox" at bounding box center [183, 83] width 5 height 5
checkbox input "true"
click at [281, 247] on span "OK" at bounding box center [280, 244] width 6 height 5
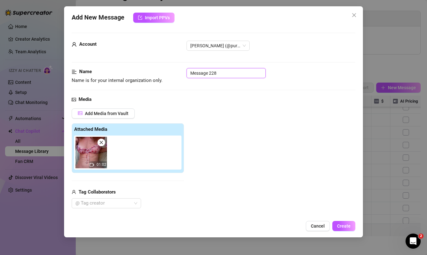
click at [227, 73] on input "Message 228" at bounding box center [226, 73] width 79 height 10
paste input "Taking buttplug ou"
type input "19. Taking buttplug ou"
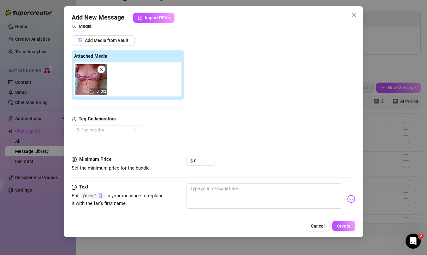
scroll to position [110, 0]
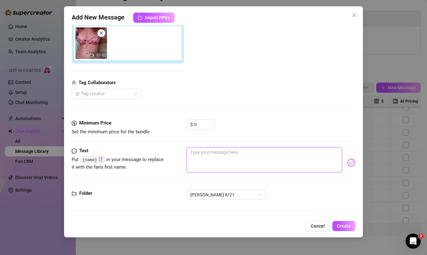
click at [220, 153] on textarea at bounding box center [265, 159] width 156 height 25
paste textarea "“That was so much fun, [PERSON_NAME]” “I’m so wet and sensitive face glimpses a…"
type textarea "“That was so much fun, [PERSON_NAME]” “I’m so wet and sensitive face glimpses a…"
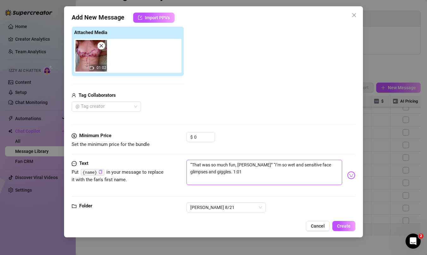
scroll to position [98, 0]
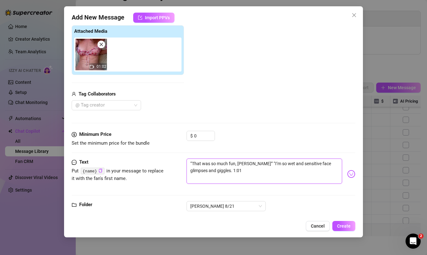
drag, startPoint x: 224, startPoint y: 173, endPoint x: 206, endPoint y: 171, distance: 18.4
click at [206, 171] on textarea "“That was so much fun, [PERSON_NAME]” “I’m so wet and sensitive face glimpses a…" at bounding box center [265, 171] width 156 height 25
type textarea "“That was so much fun, [PERSON_NAME]” “I’m so wet and sensitive face glimpses a…"
click at [298, 165] on textarea "“That was so much fun, [PERSON_NAME]” “I’m so wet and sensitive face glimpses a…" at bounding box center [265, 171] width 156 height 25
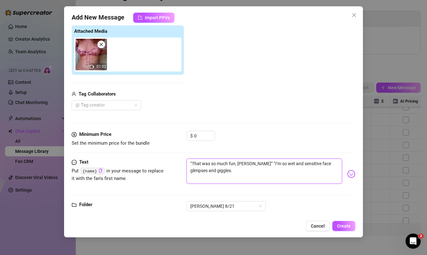
type textarea "“That was so much fun, [PERSON_NAME]” “I’m so wet and sensitive" face glimpses …"
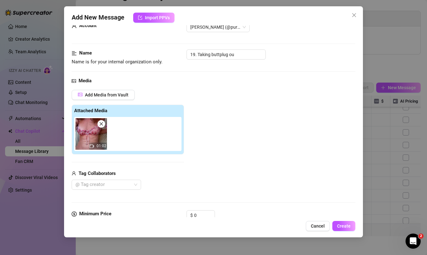
scroll to position [8, 0]
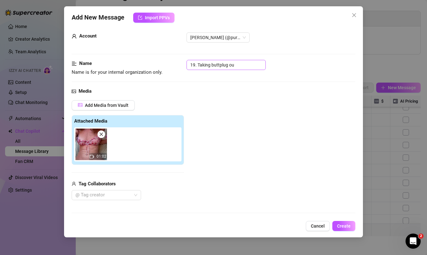
type textarea "“That was so much fun, [PERSON_NAME]” “I’m so wet and sensitive" face glimpses …"
click at [248, 66] on input "19. Taking buttplug ou" at bounding box center [226, 65] width 79 height 10
type input "19. Taking buttplug out"
click at [338, 225] on span "Create" at bounding box center [344, 226] width 14 height 5
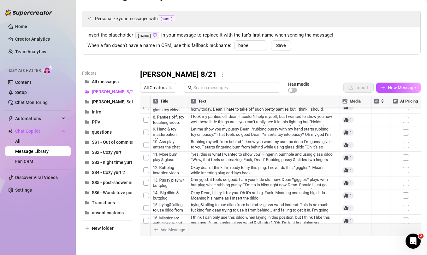
scroll to position [139, 0]
click at [388, 86] on button "New Message" at bounding box center [398, 88] width 45 height 10
type textarea "Type your message here..."
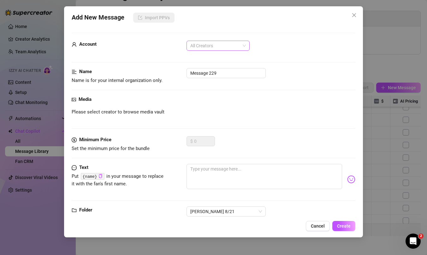
click at [217, 50] on span "All Creators" at bounding box center [218, 45] width 56 height 9
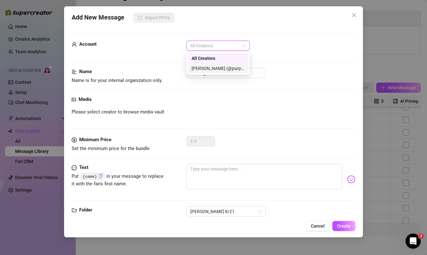
click at [217, 67] on div "[PERSON_NAME] (@purpleamelia)" at bounding box center [218, 68] width 53 height 7
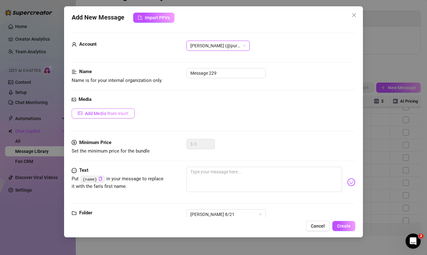
click at [120, 110] on button "Add Media from Vault" at bounding box center [103, 114] width 63 height 10
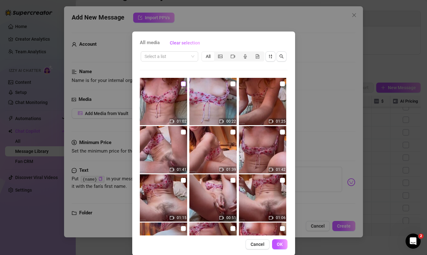
click at [183, 84] on input "checkbox" at bounding box center [183, 83] width 5 height 5
checkbox input "false"
click at [233, 55] on icon "video-camera" at bounding box center [233, 56] width 4 height 4
click at [228, 53] on input "segmented control" at bounding box center [228, 53] width 0 height 0
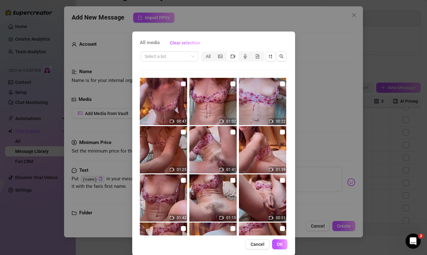
click at [181, 81] on input "checkbox" at bounding box center [183, 83] width 5 height 5
checkbox input "true"
click at [276, 244] on button "OK" at bounding box center [279, 245] width 15 height 10
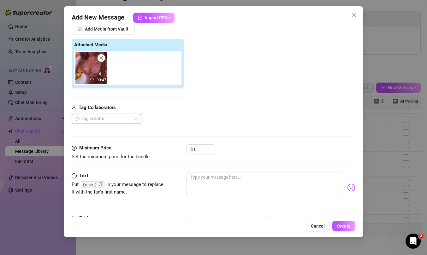
scroll to position [110, 0]
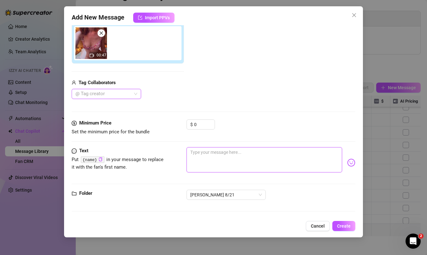
click at [222, 153] on textarea at bounding box center [265, 159] width 156 height 25
paste textarea "Saying goodbye “Oh [PERSON_NAME] Baby” “Sometimes I call you that in my head, n…"
type textarea "Saying goodbye “Oh [PERSON_NAME] Baby” “Sometimes I call you that in my head, n…"
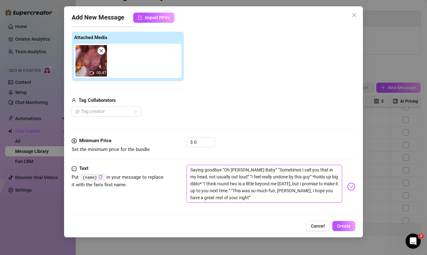
scroll to position [92, 0]
drag, startPoint x: 223, startPoint y: 170, endPoint x: 186, endPoint y: 171, distance: 36.6
click at [186, 171] on div "Text Put {name} in your message to replace it with the fan's first name. Saying…" at bounding box center [214, 187] width 284 height 44
type textarea "“Oh [PERSON_NAME] Baby” “Sometimes I call you that in my head, not usually out …"
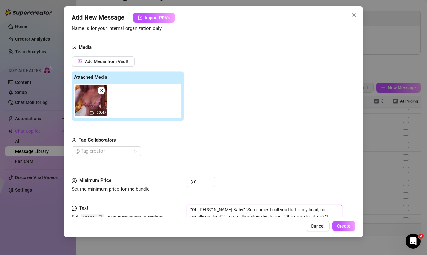
scroll to position [0, 0]
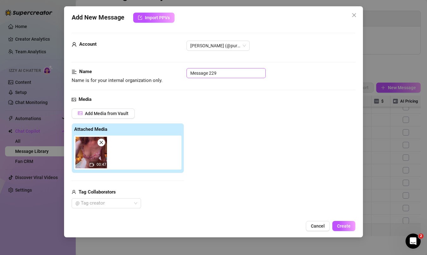
type textarea "“Oh [PERSON_NAME] Baby” “Sometimes I call you that in my head, not usually out …"
click at [216, 74] on input "Message 229" at bounding box center [226, 73] width 79 height 10
paste input "Saying goodbye"
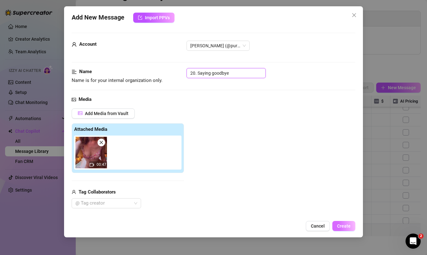
type input "20. Saying goodbye"
click at [342, 225] on span "Create" at bounding box center [344, 226] width 14 height 5
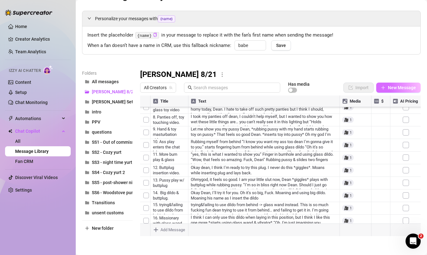
click at [400, 85] on span "New Message" at bounding box center [402, 87] width 28 height 5
type textarea "Type your message here..."
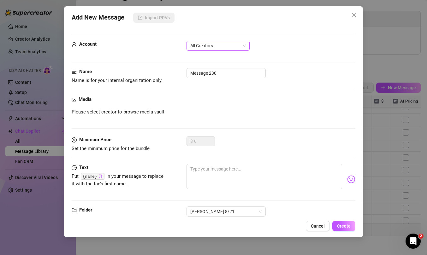
click at [231, 47] on span "All Creators" at bounding box center [218, 45] width 56 height 9
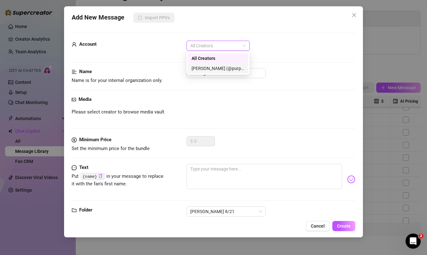
click at [227, 68] on div "[PERSON_NAME] (@purpleamelia)" at bounding box center [218, 68] width 53 height 7
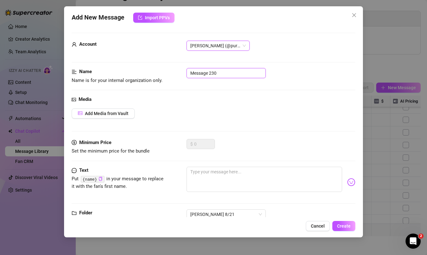
click at [235, 74] on input "Message 230" at bounding box center [226, 73] width 79 height 10
type input "21. Cute pics"
click at [115, 110] on button "Add Media from Vault" at bounding box center [103, 114] width 63 height 10
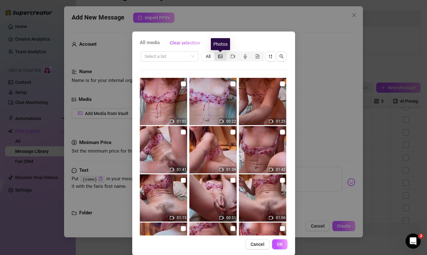
click at [222, 55] on icon "picture" at bounding box center [220, 56] width 4 height 4
click at [216, 53] on input "segmented control" at bounding box center [216, 53] width 0 height 0
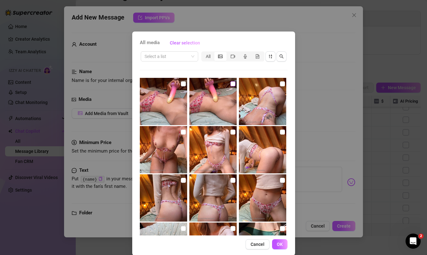
click at [234, 83] on input "checkbox" at bounding box center [233, 83] width 5 height 5
checkbox input "true"
click at [181, 83] on input "checkbox" at bounding box center [183, 83] width 5 height 5
checkbox input "true"
click at [279, 244] on span "OK" at bounding box center [280, 244] width 6 height 5
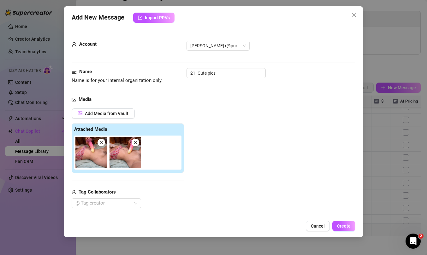
scroll to position [110, 0]
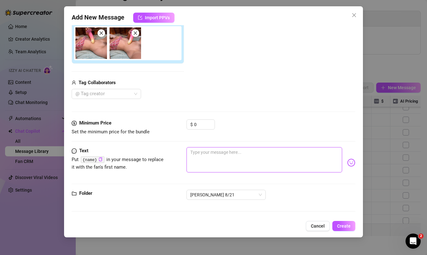
click at [213, 156] on textarea at bounding box center [265, 159] width 156 height 25
paste textarea "Leave him with a few cute pics to remember this evening hehe"
type textarea "Leave him with a few cute pics to remember this evening hehe"
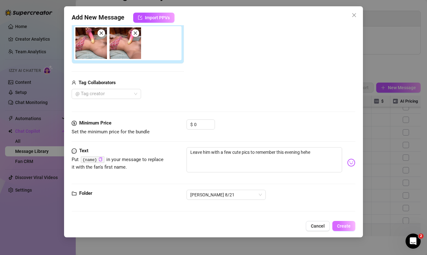
click at [349, 226] on span "Create" at bounding box center [344, 226] width 14 height 5
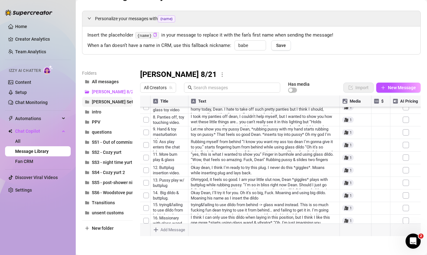
click at [112, 103] on span "[PERSON_NAME] Set 8/8" at bounding box center [116, 101] width 49 height 5
click at [97, 89] on span "[PERSON_NAME] 8/21" at bounding box center [114, 91] width 44 height 5
